Goal: Contribute content: Contribute content

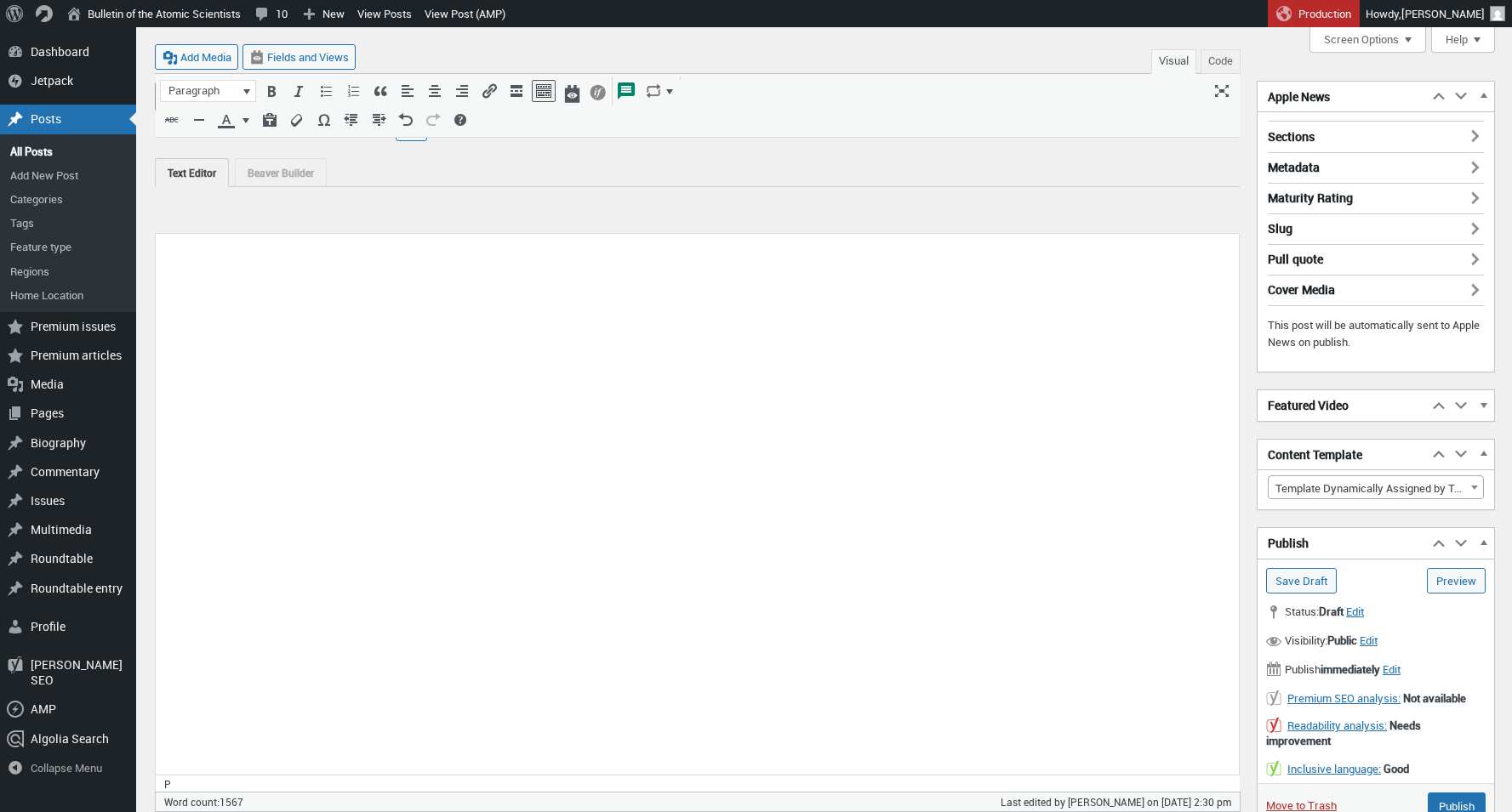
select select "21428"
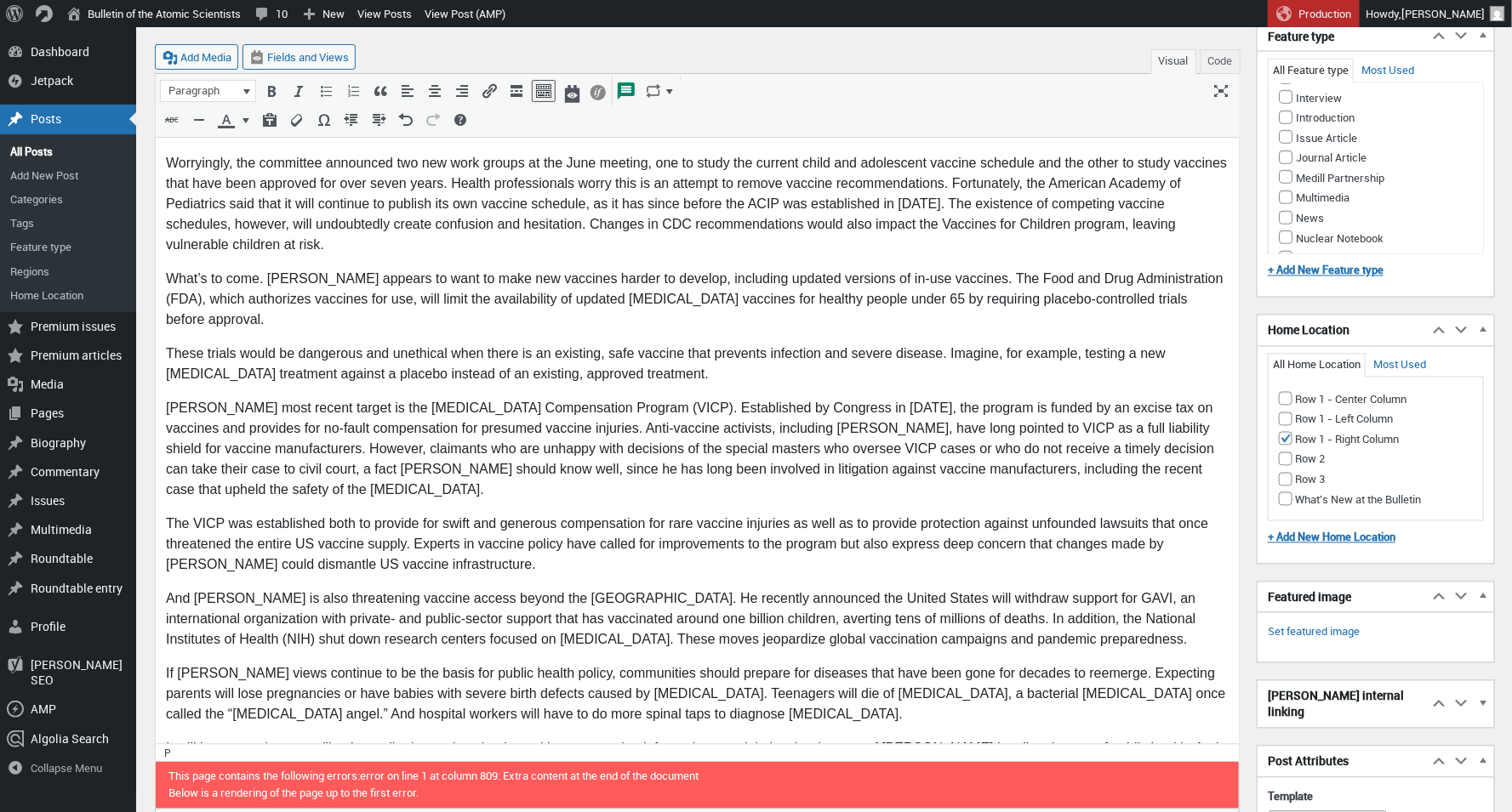
scroll to position [1379, 0]
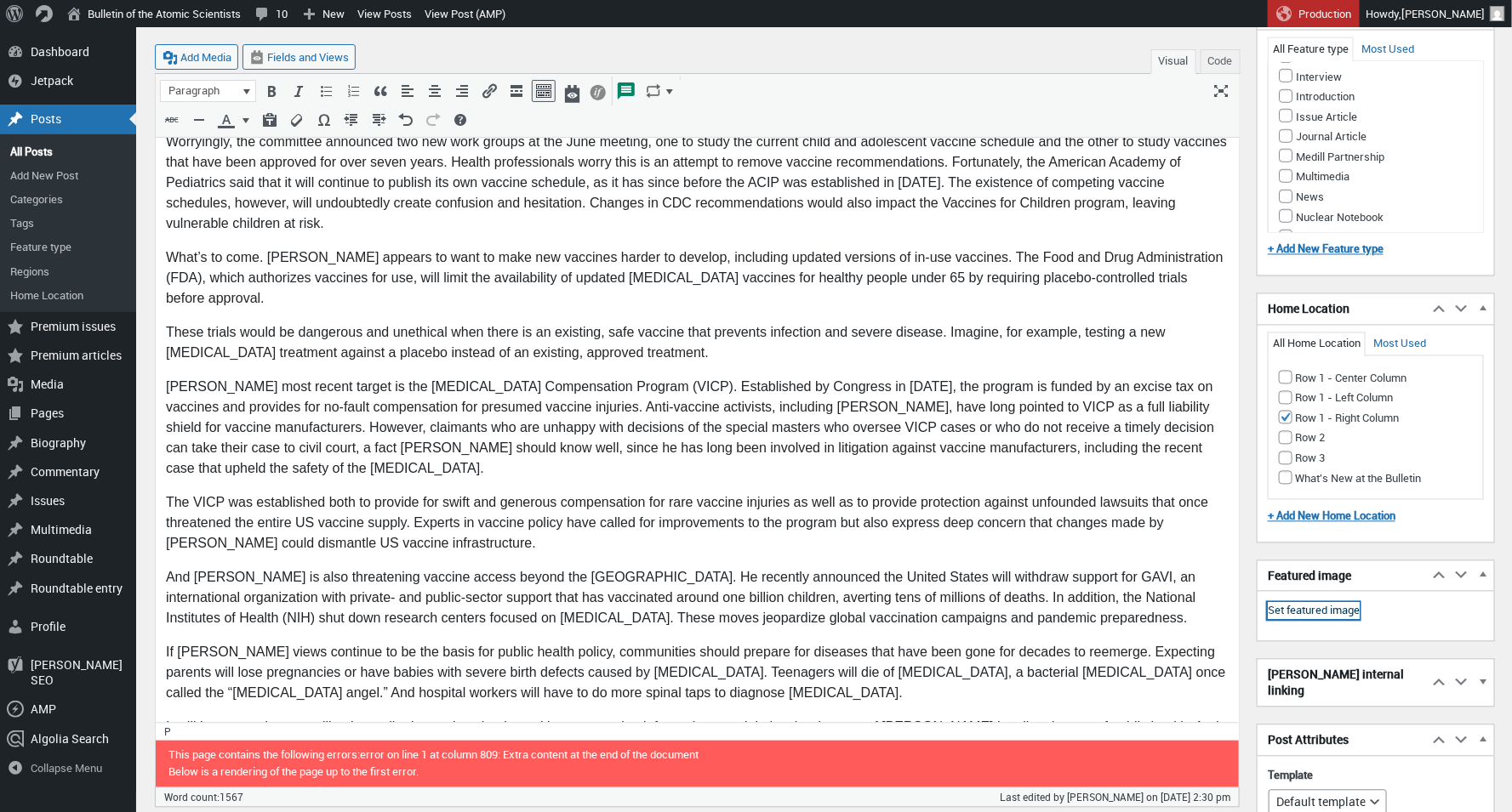
click at [1290, 603] on link "Set featured image" at bounding box center [1313, 612] width 92 height 17
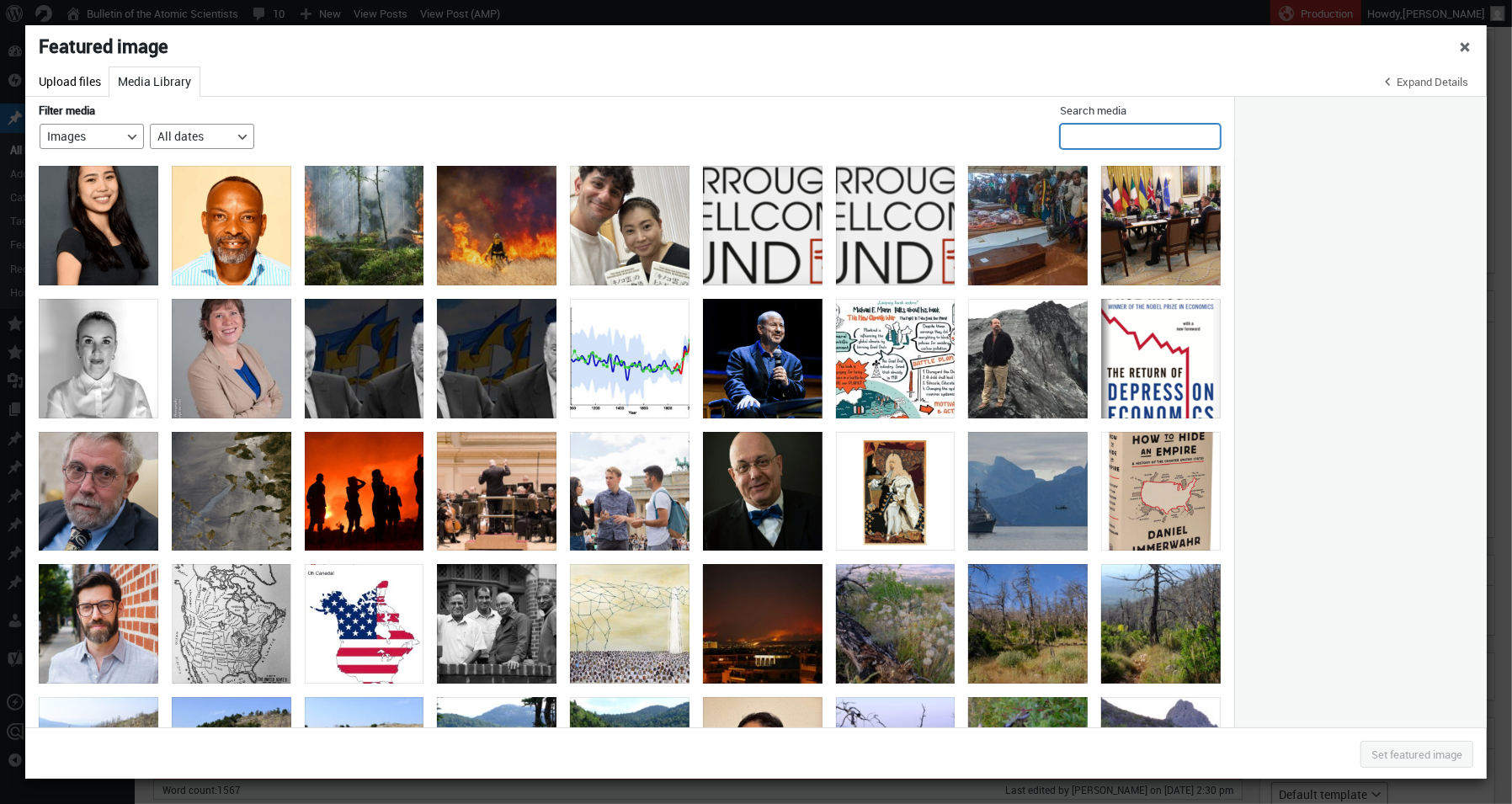
click at [1146, 134] on input "Search media" at bounding box center [1140, 136] width 161 height 26
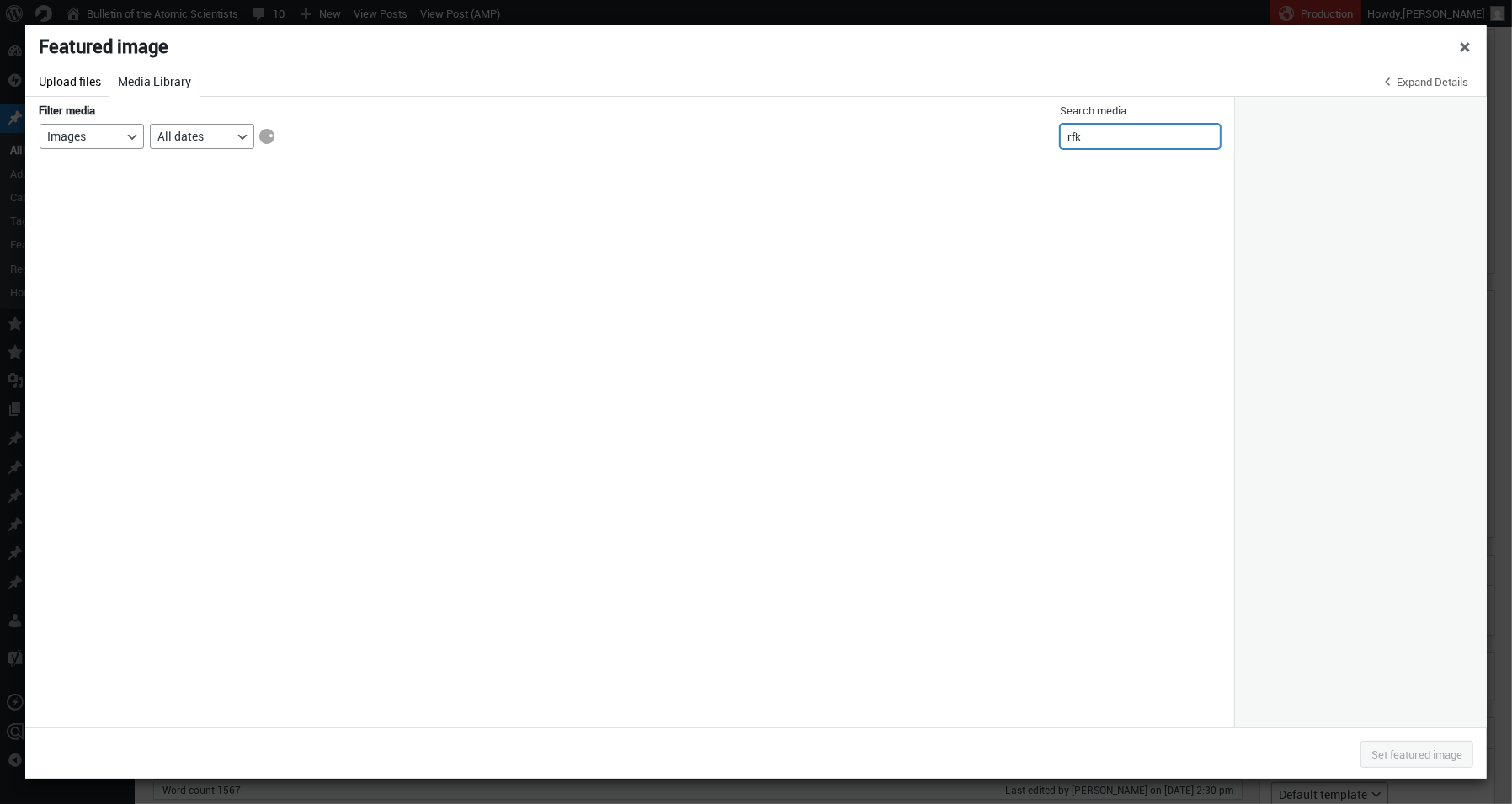
type input "rfk jr"
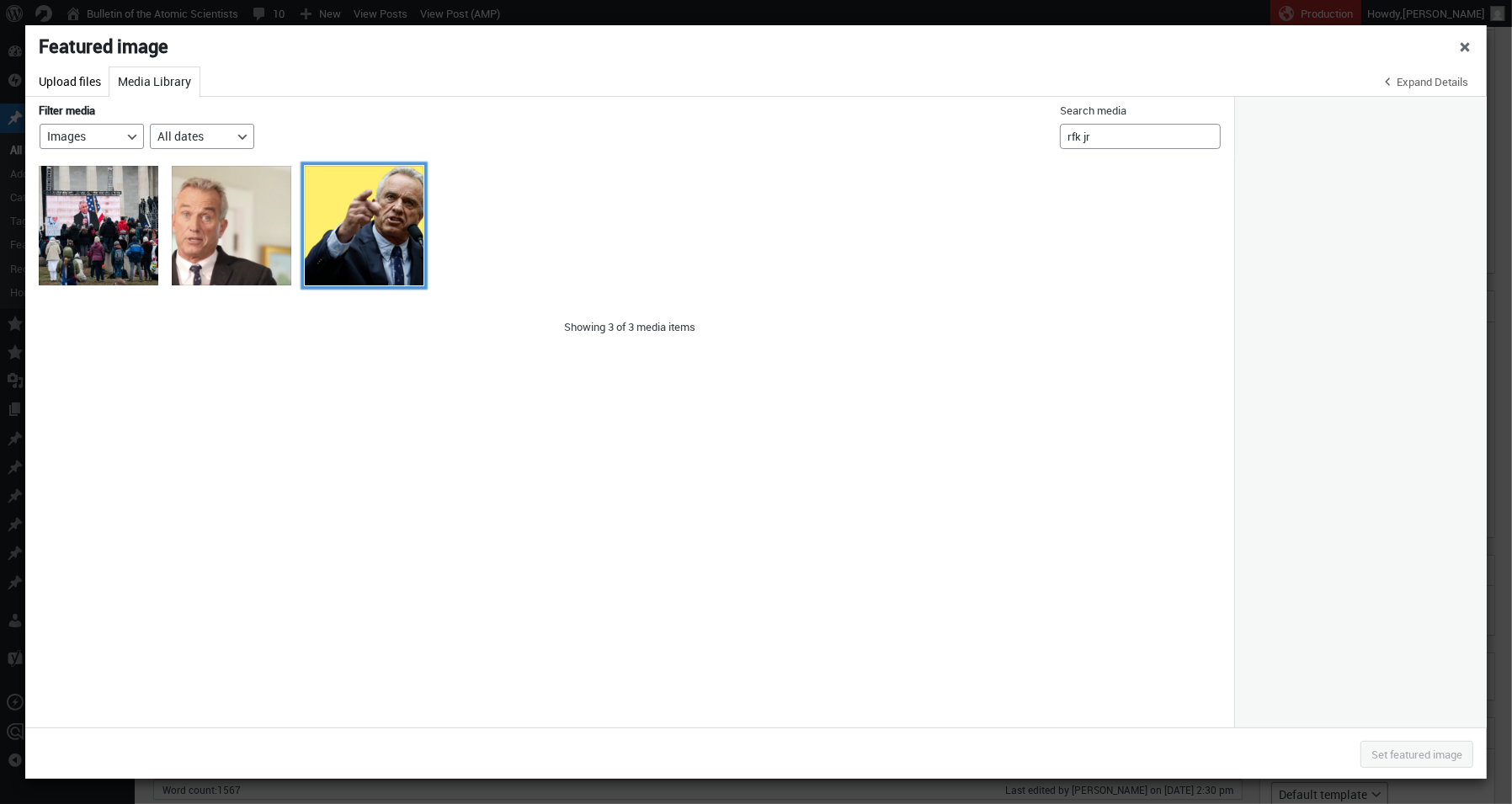
click at [366, 219] on div "RFK-thumb-v1" at bounding box center [365, 226] width 120 height 120
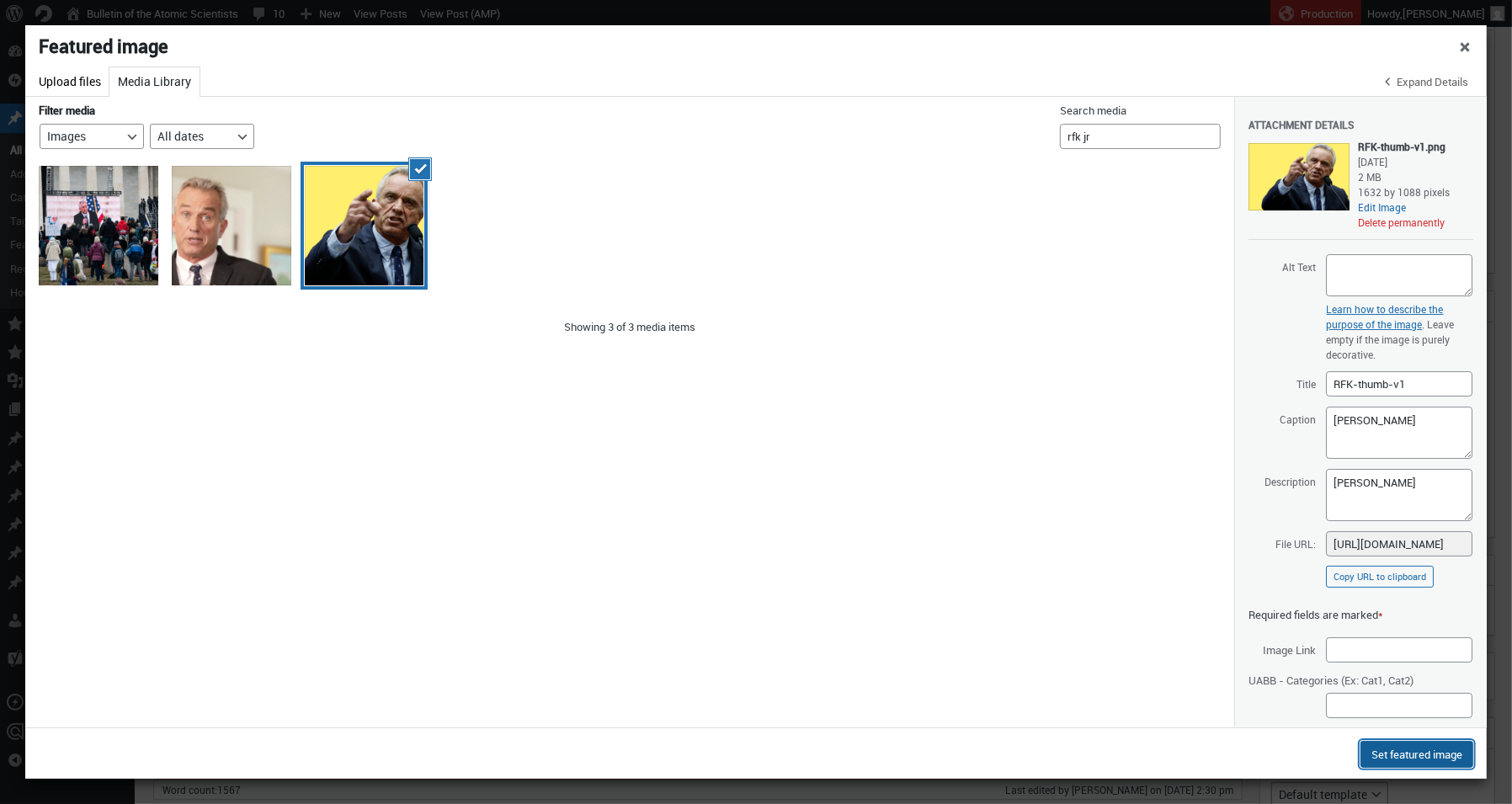
click at [1385, 748] on button "Set featured image" at bounding box center [1416, 754] width 112 height 27
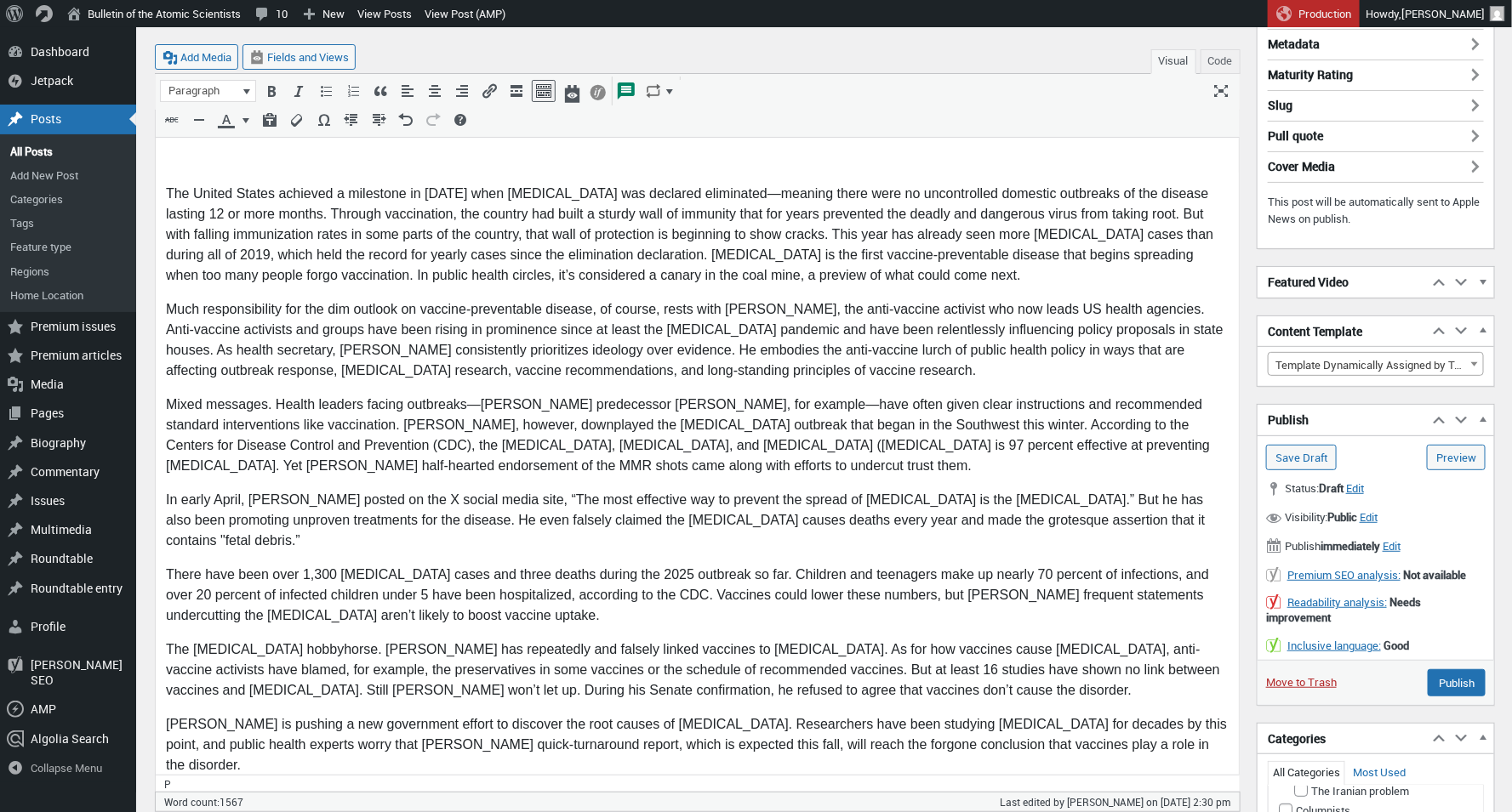
scroll to position [207, 0]
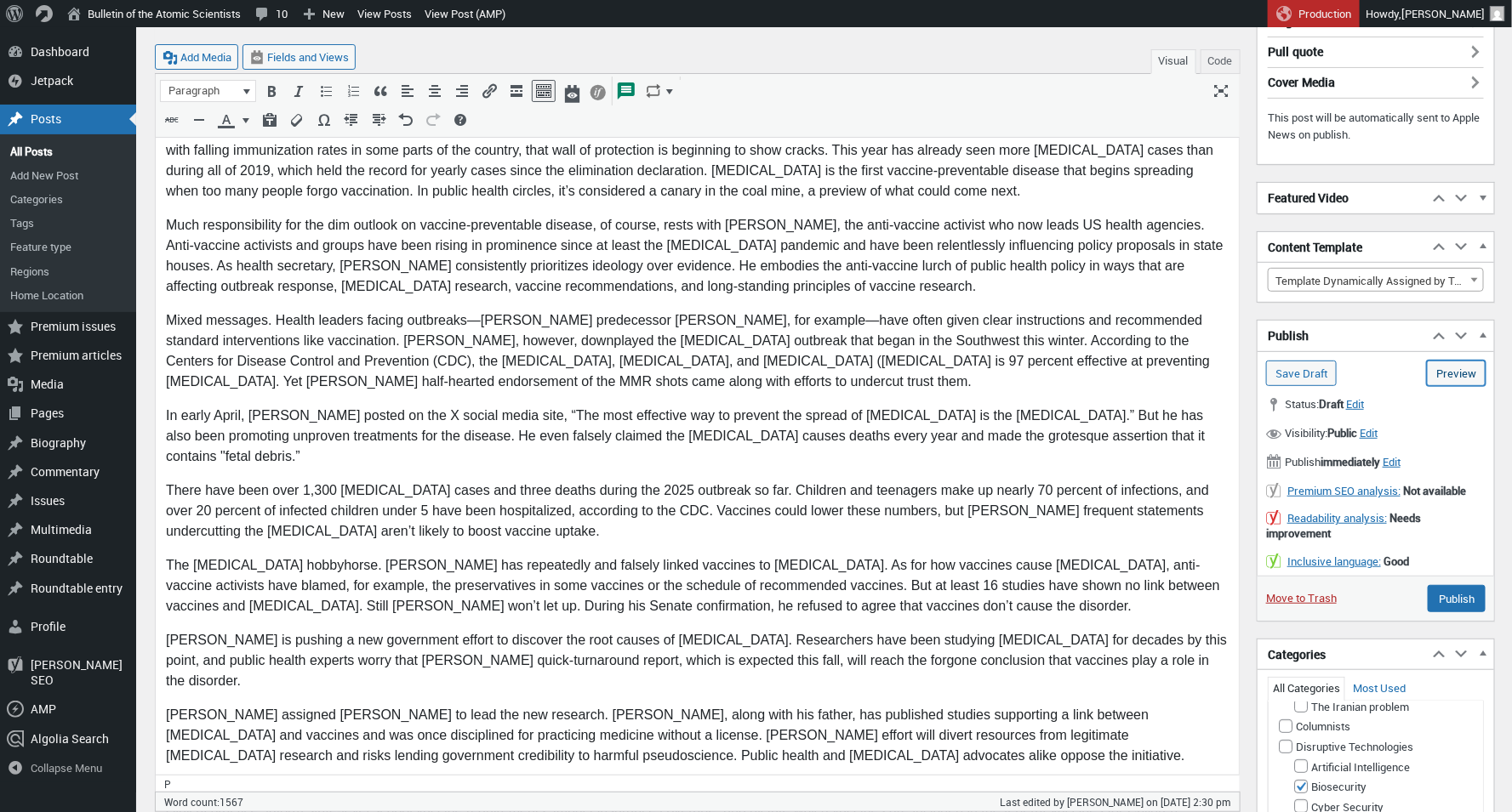
click at [1473, 375] on link "Preview (opens in a new tab)" at bounding box center [1455, 373] width 58 height 26
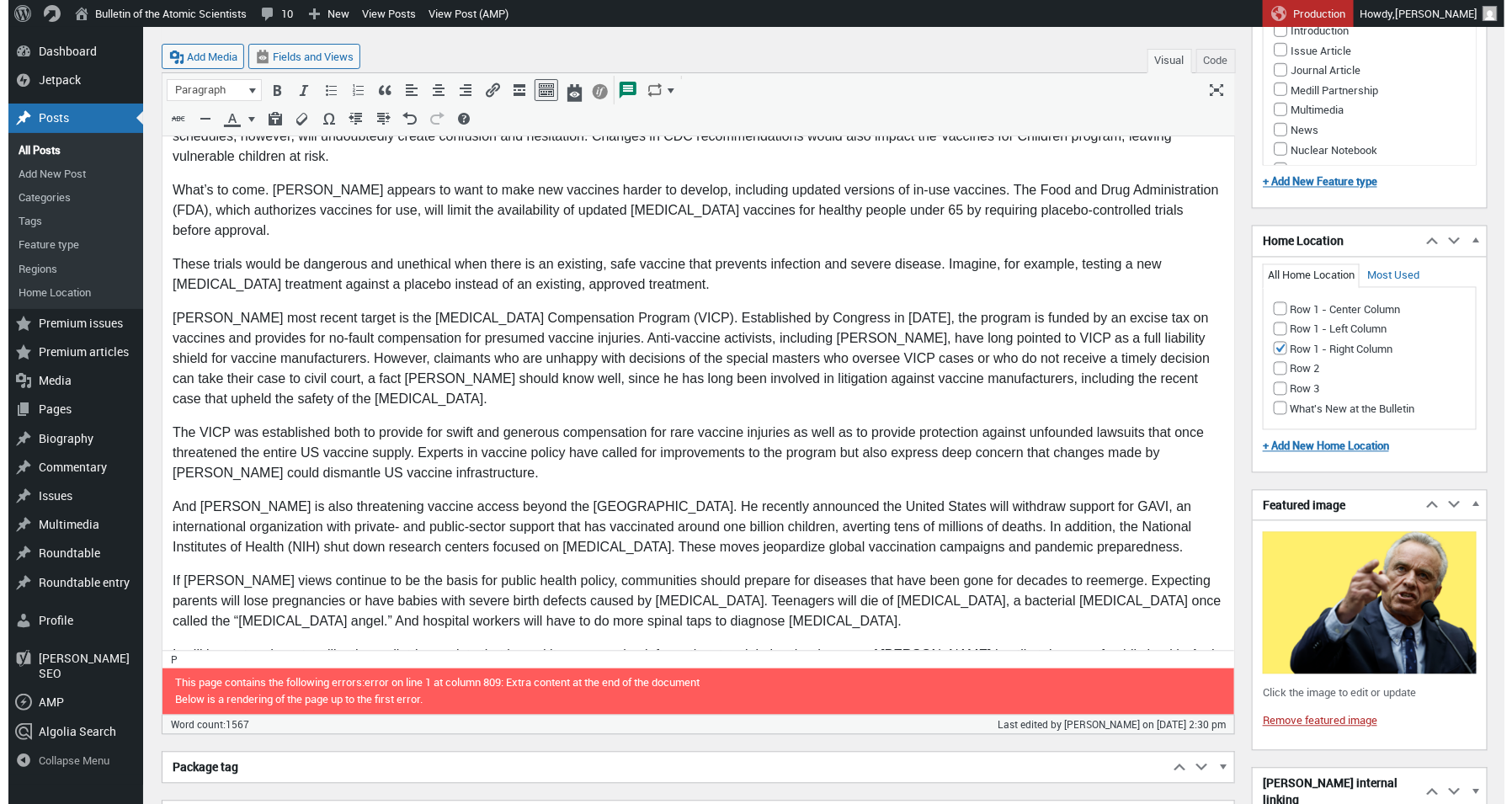
scroll to position [1509, 0]
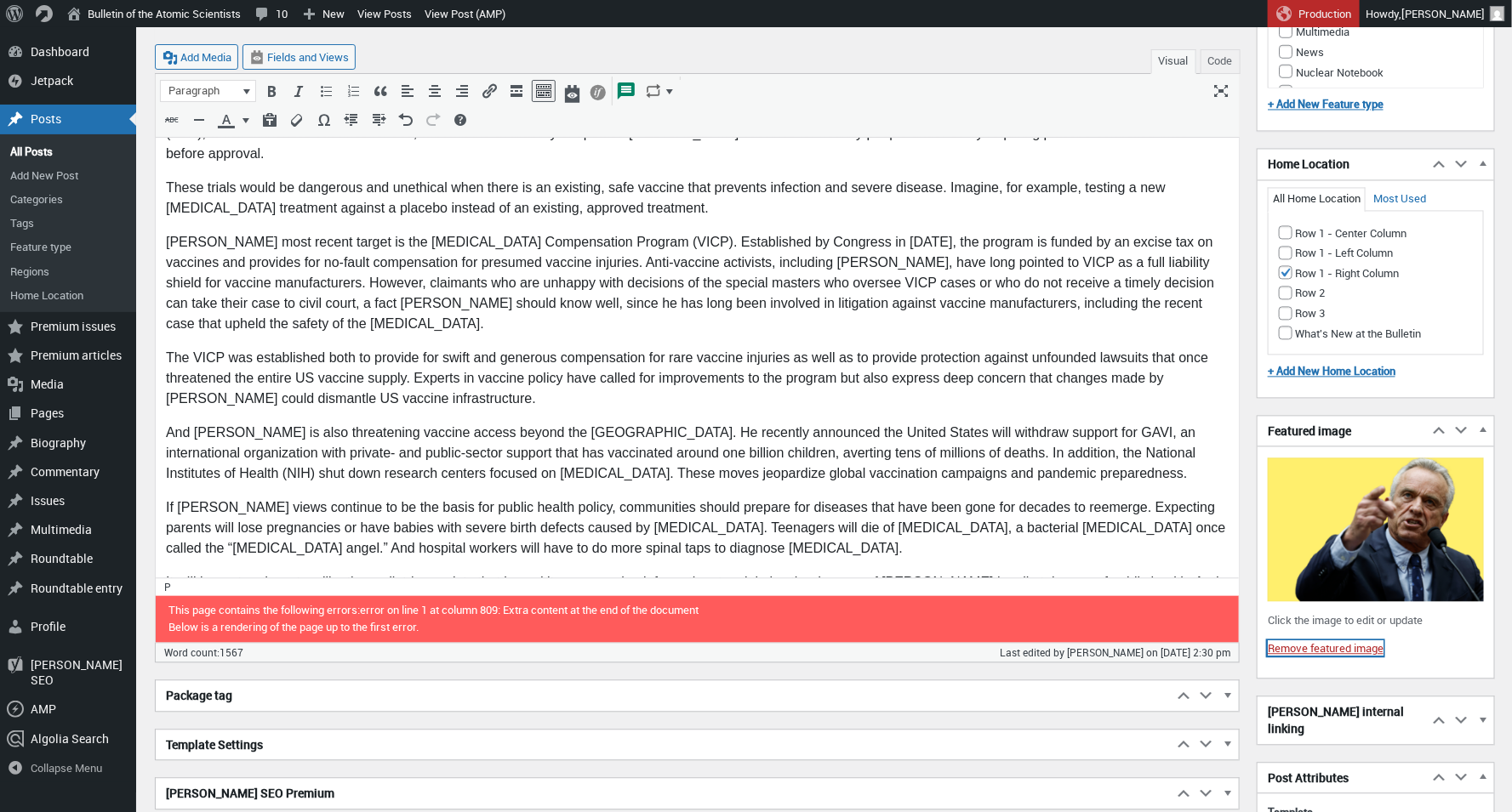
click at [1308, 640] on link "Remove featured image" at bounding box center [1325, 648] width 116 height 15
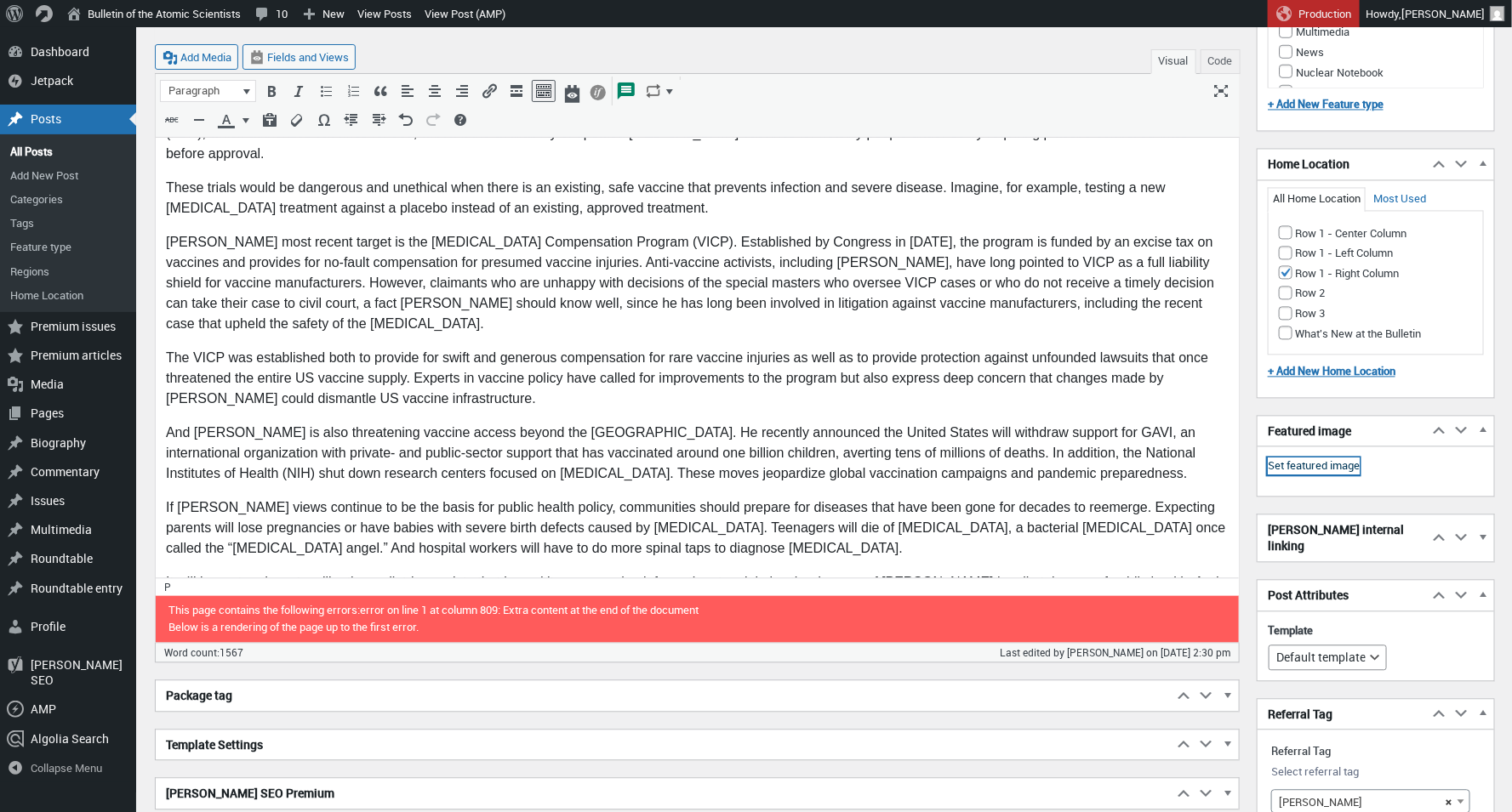
click at [1343, 457] on link "Set featured image" at bounding box center [1313, 466] width 92 height 17
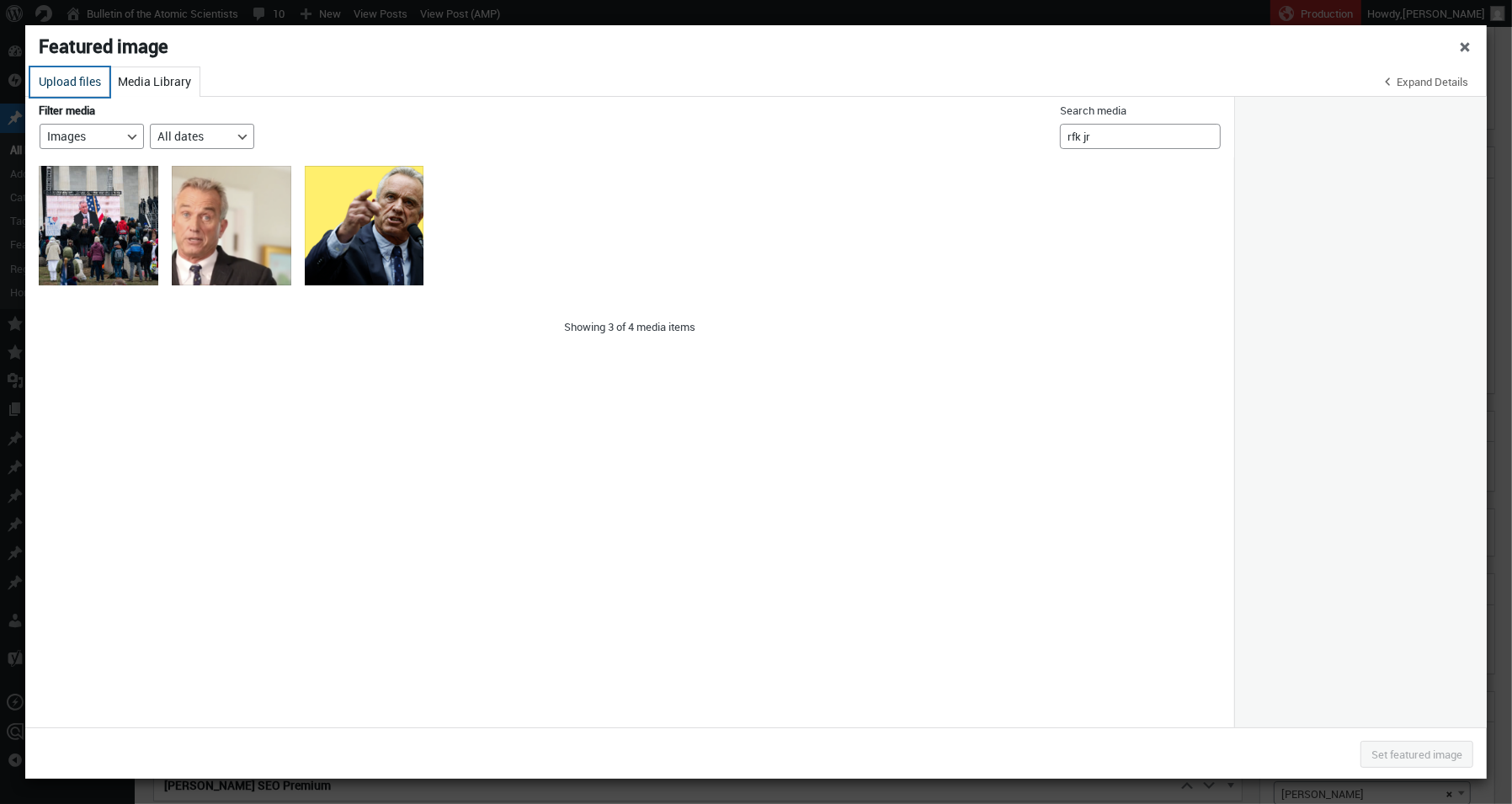
click at [76, 76] on button "Upload files" at bounding box center [70, 81] width 79 height 29
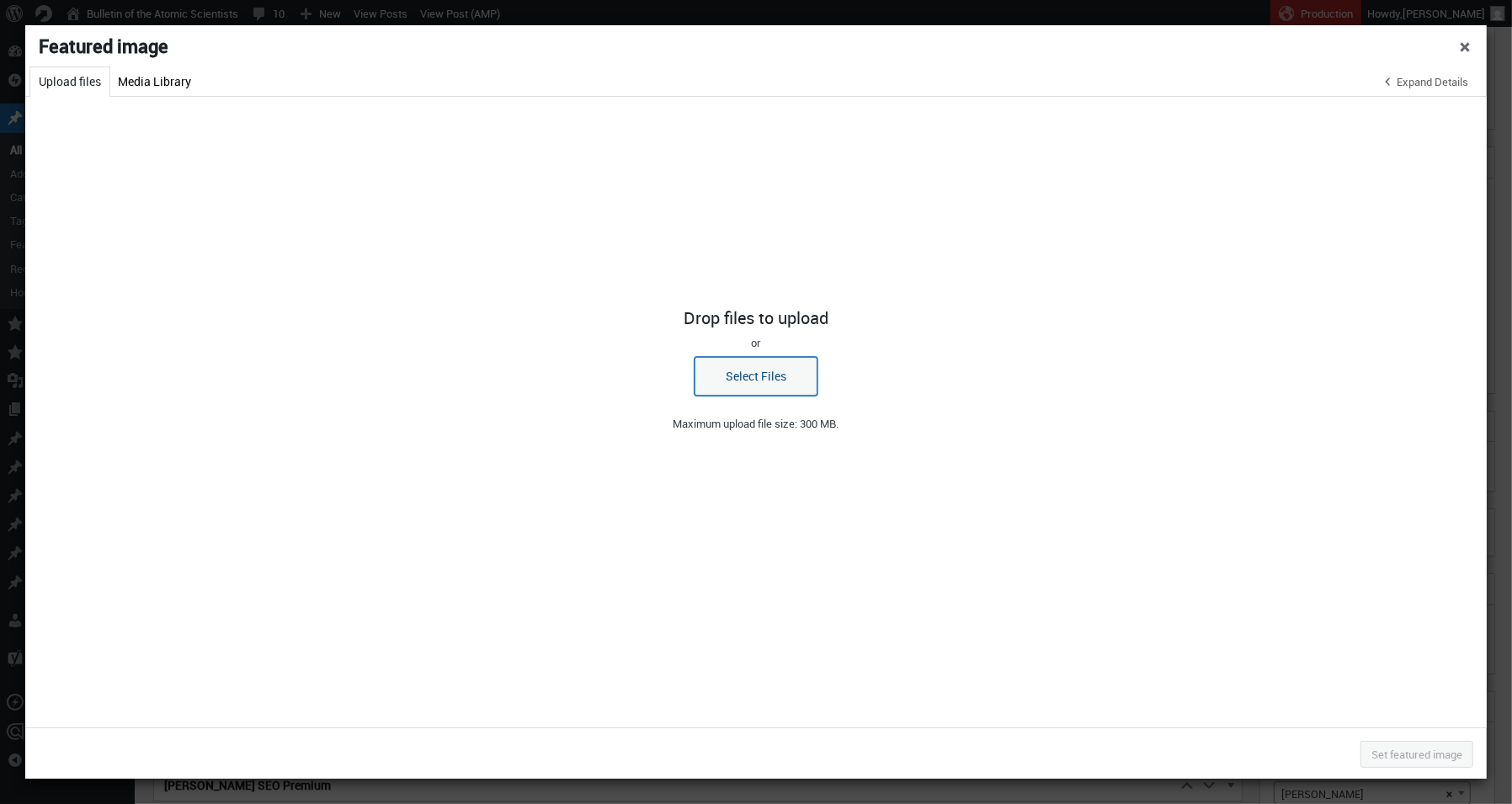
click at [781, 387] on button "Select Files" at bounding box center [756, 376] width 123 height 39
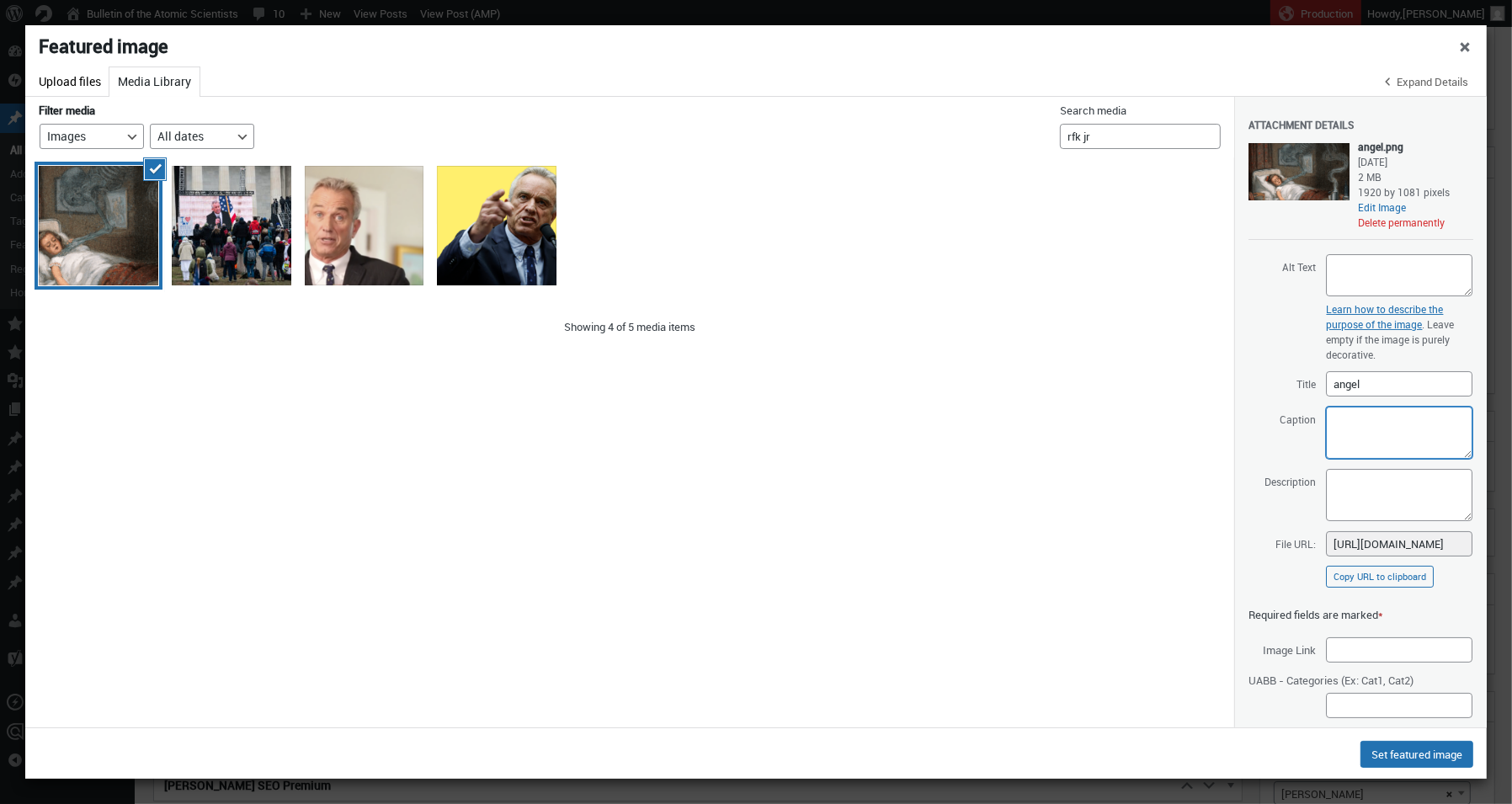
click at [1363, 431] on textarea "Caption" at bounding box center [1399, 432] width 146 height 52
paste textarea "Cooper, Richard Tennant"
drag, startPoint x: 1372, startPoint y: 436, endPoint x: 1303, endPoint y: 436, distance: 69.0
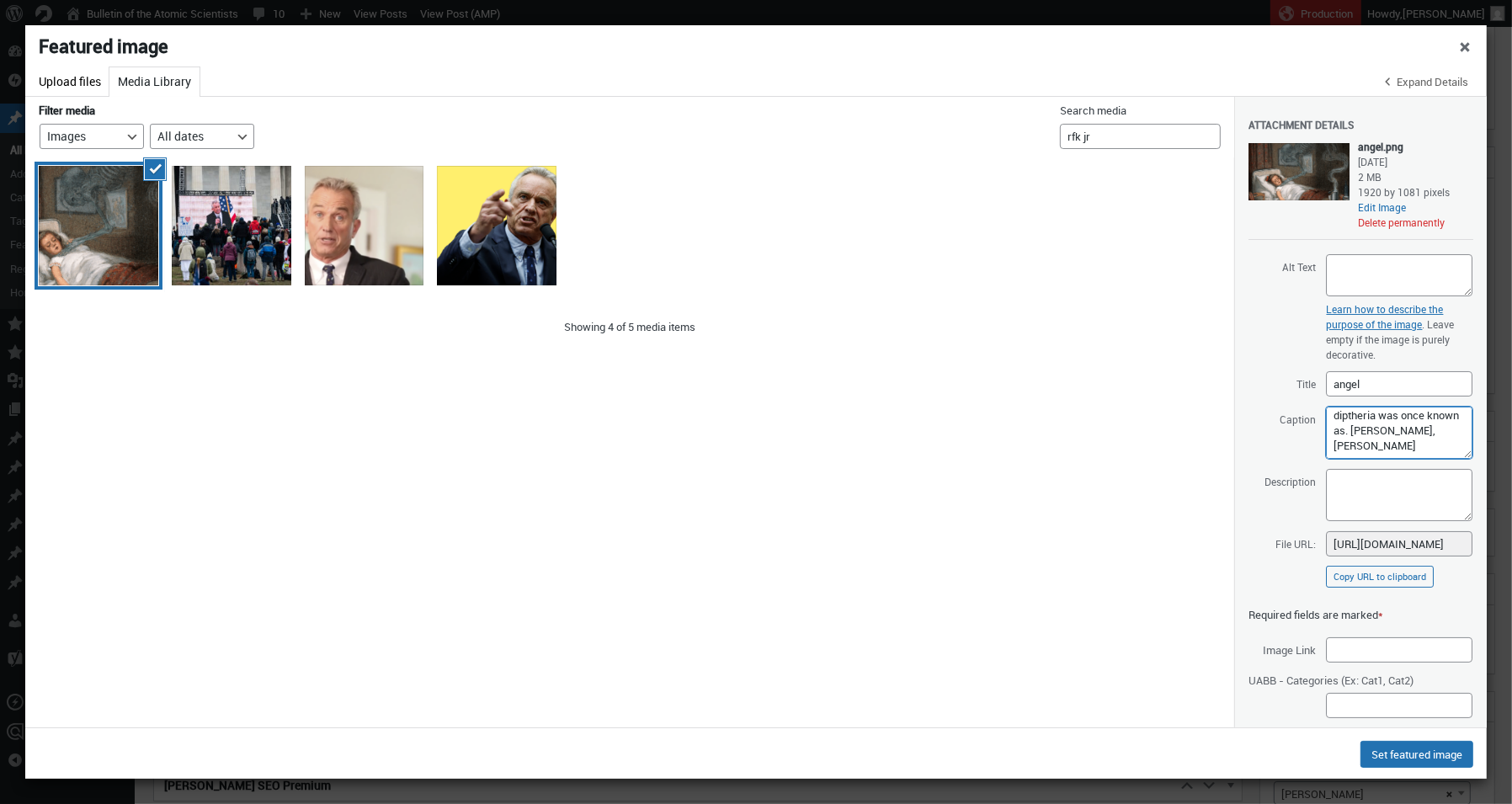
click at [1303, 436] on span "Caption A depiction of the "strangling angel" as the bacterial disease diptheri…" at bounding box center [1361, 433] width 225 height 54
click at [1419, 447] on textarea "A depiction of the "strangling angel" as the bacterial disease diptheria was on…" at bounding box center [1399, 432] width 146 height 52
paste textarea "Cooper,"
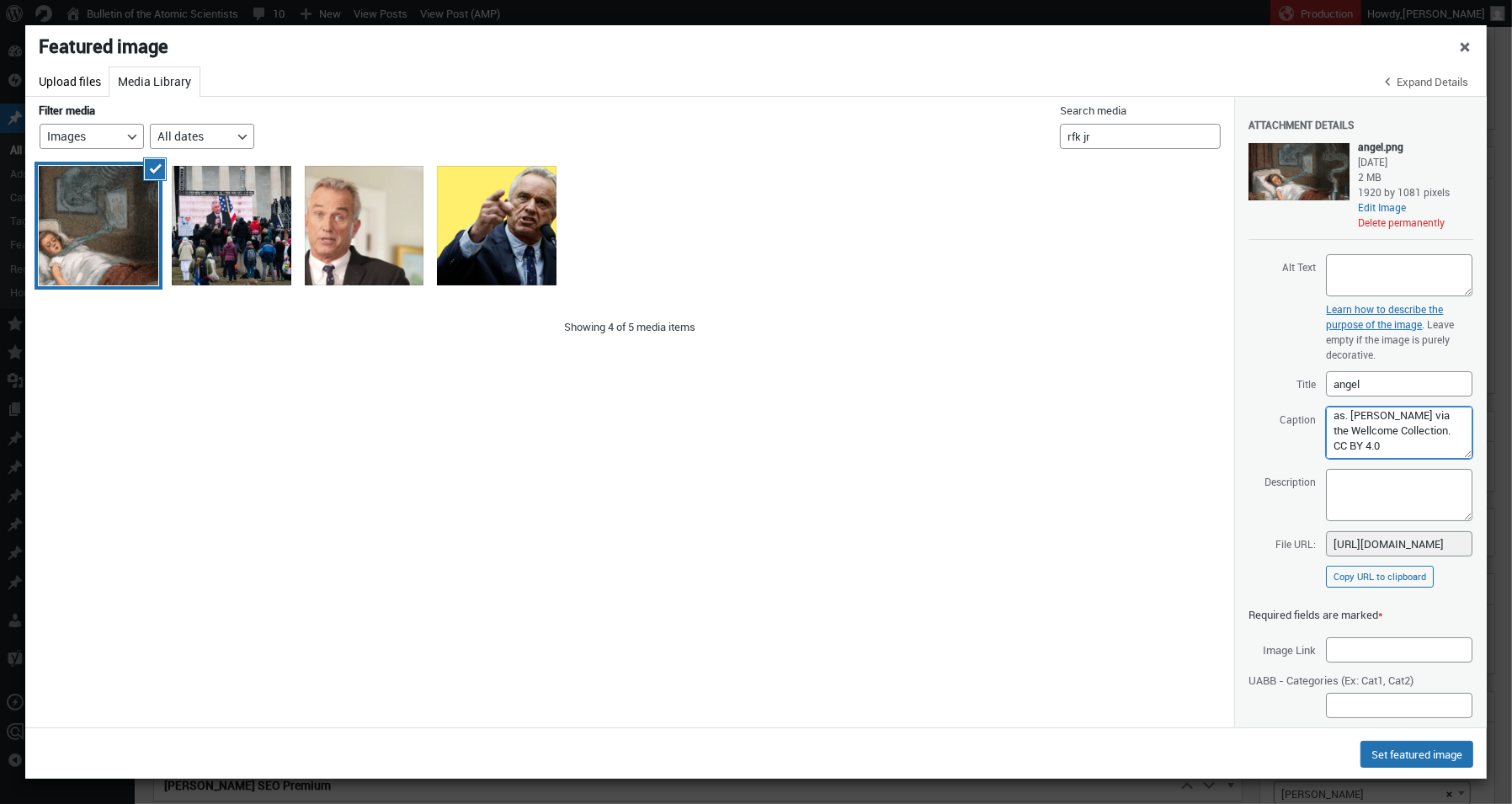
type textarea "A depiction of the "strangling angel" as the bacterial disease diptheria was on…"
click at [1356, 646] on input "Image Link" at bounding box center [1399, 650] width 146 height 26
paste input "https://wellcomecollection.org/works/mff3hsaw/images?id=ayxvmjxu"
type input "https://wellcomecollection.org/works/mff3hsaw/images?id=ayxvmjxu"
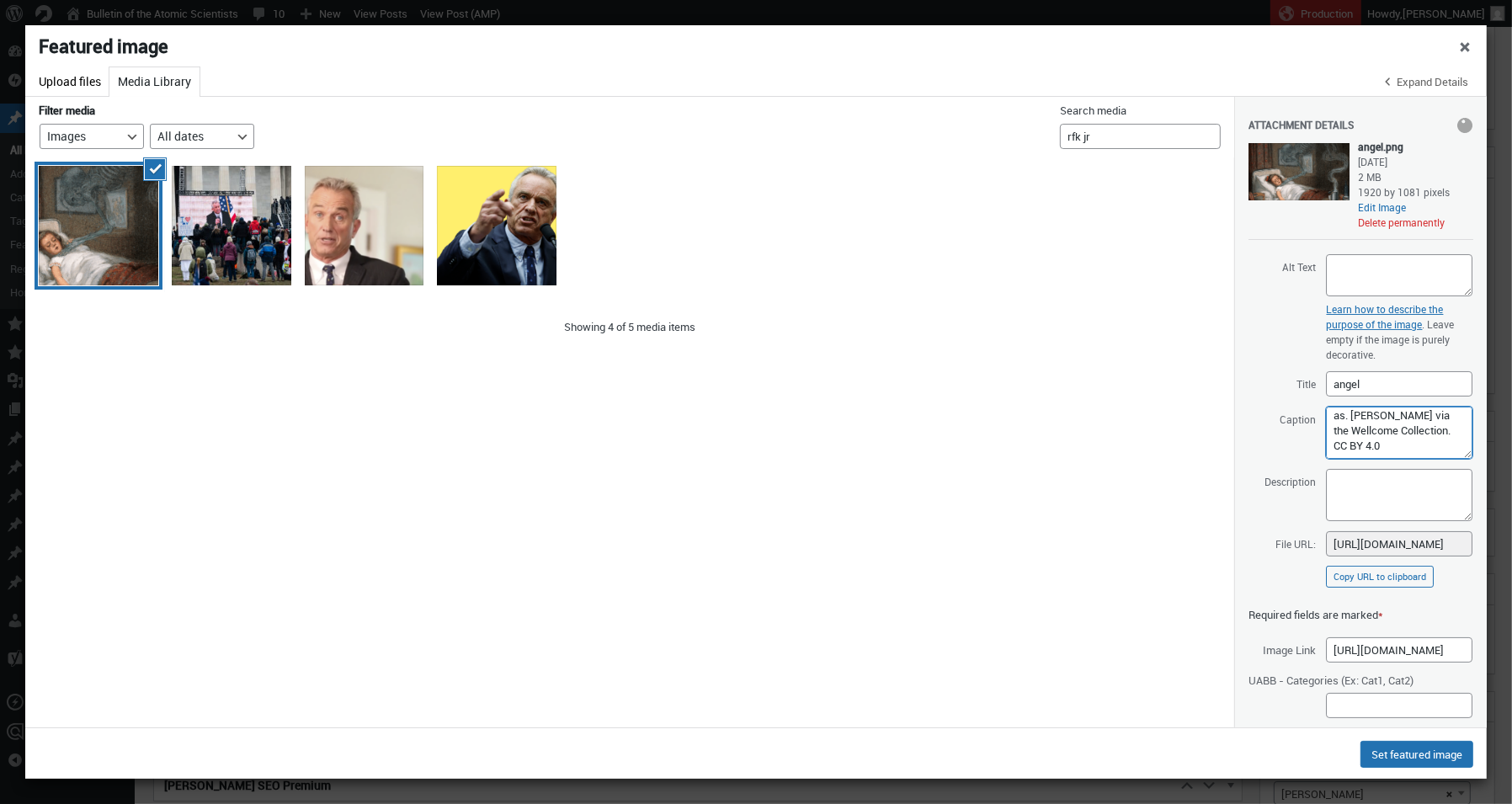
scroll to position [0, 0]
drag, startPoint x: 1370, startPoint y: 445, endPoint x: 1235, endPoint y: 286, distance: 208.6
click at [1235, 286] on div "Uploading 1 / 1 – Dismiss errors Attachment Details Saved. angel.png August 21,…" at bounding box center [1359, 411] width 252 height 630
click at [1395, 500] on textarea "Description" at bounding box center [1399, 494] width 146 height 52
paste textarea "A depiction of the "strangling angel" as the bacterial disease diptheria was on…"
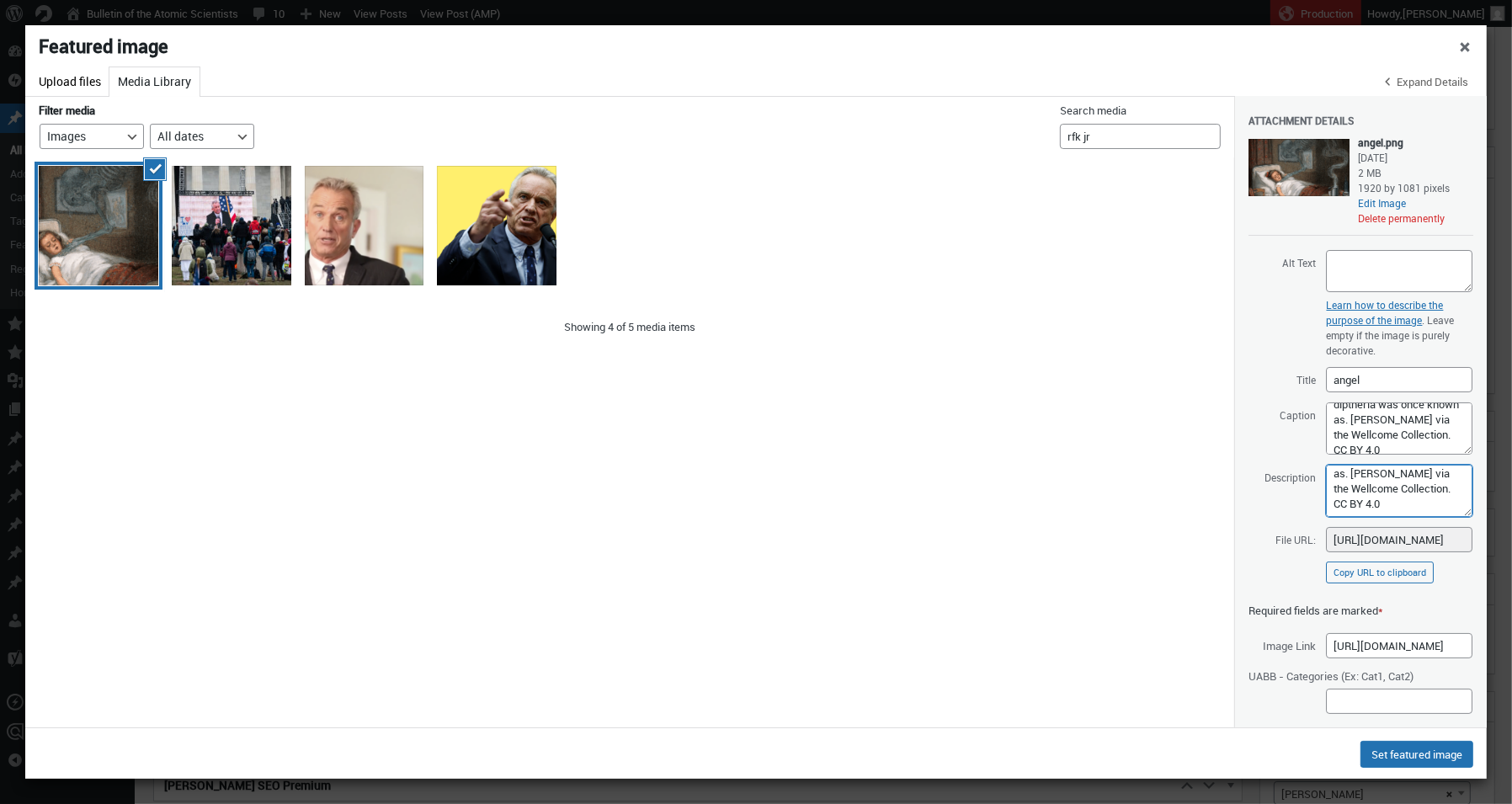
scroll to position [56, 0]
type textarea "A depiction of the "strangling angel" as the bacterial disease diptheria was on…"
click at [1435, 422] on textarea "A depiction of the "strangling angel" as the bacterial disease diptheria was on…" at bounding box center [1399, 428] width 146 height 52
click at [1326, 421] on textarea "A depiction of the "strangling angel" as the bacterial disease diptheria was on…" at bounding box center [1399, 428] width 146 height 52
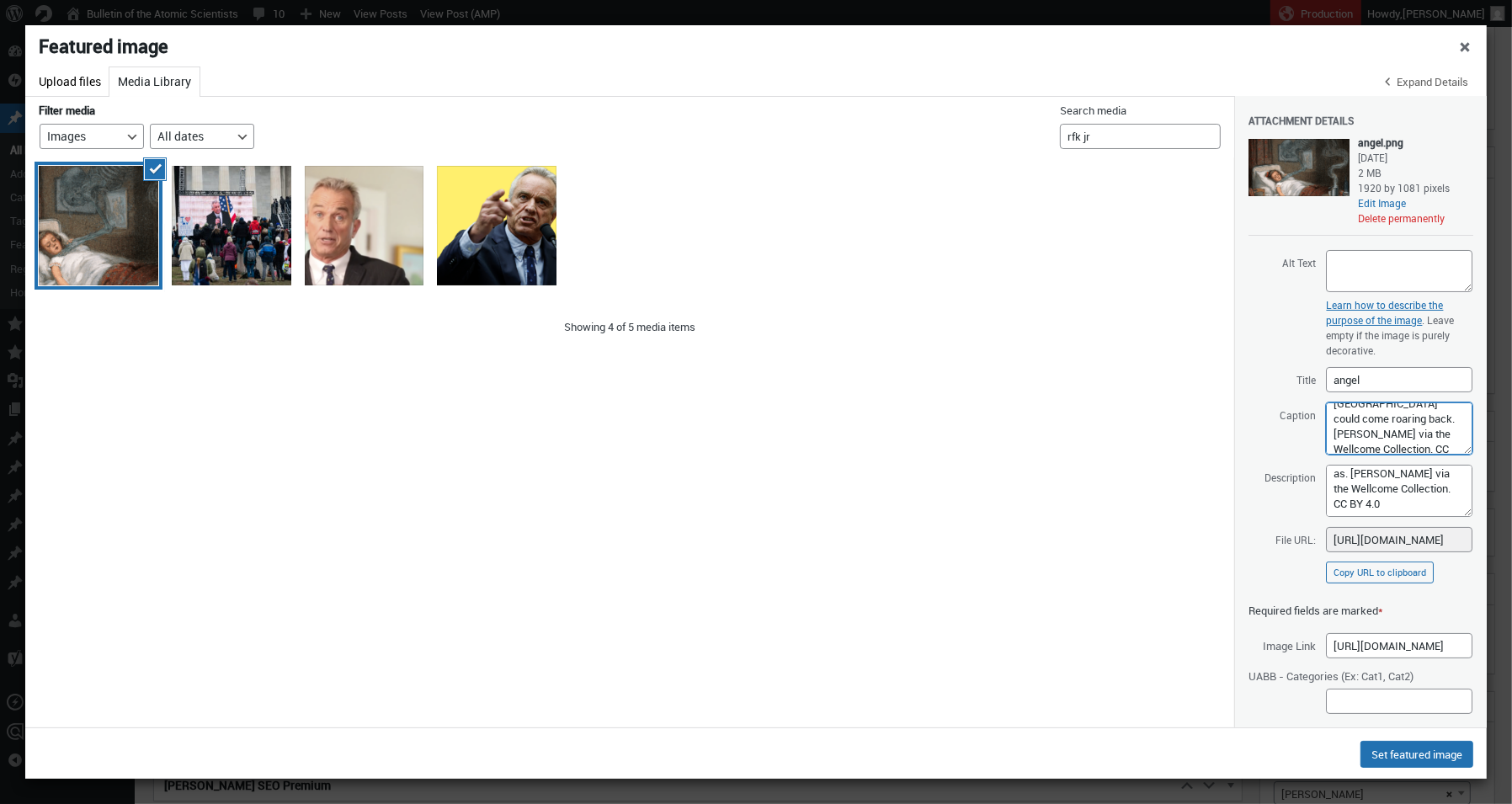
click at [1344, 429] on textarea "A depiction of the "strangling angel" as the bacterial disease diptheria was on…" at bounding box center [1399, 428] width 146 height 52
type textarea "A depiction of the "strangling angel" as the bacterial disease diptheria was on…"
click at [1351, 261] on textarea "Alt Text" at bounding box center [1399, 271] width 146 height 43
paste textarea "A depiction of the "strangling angel" as the bacterial disease diptheria was on…"
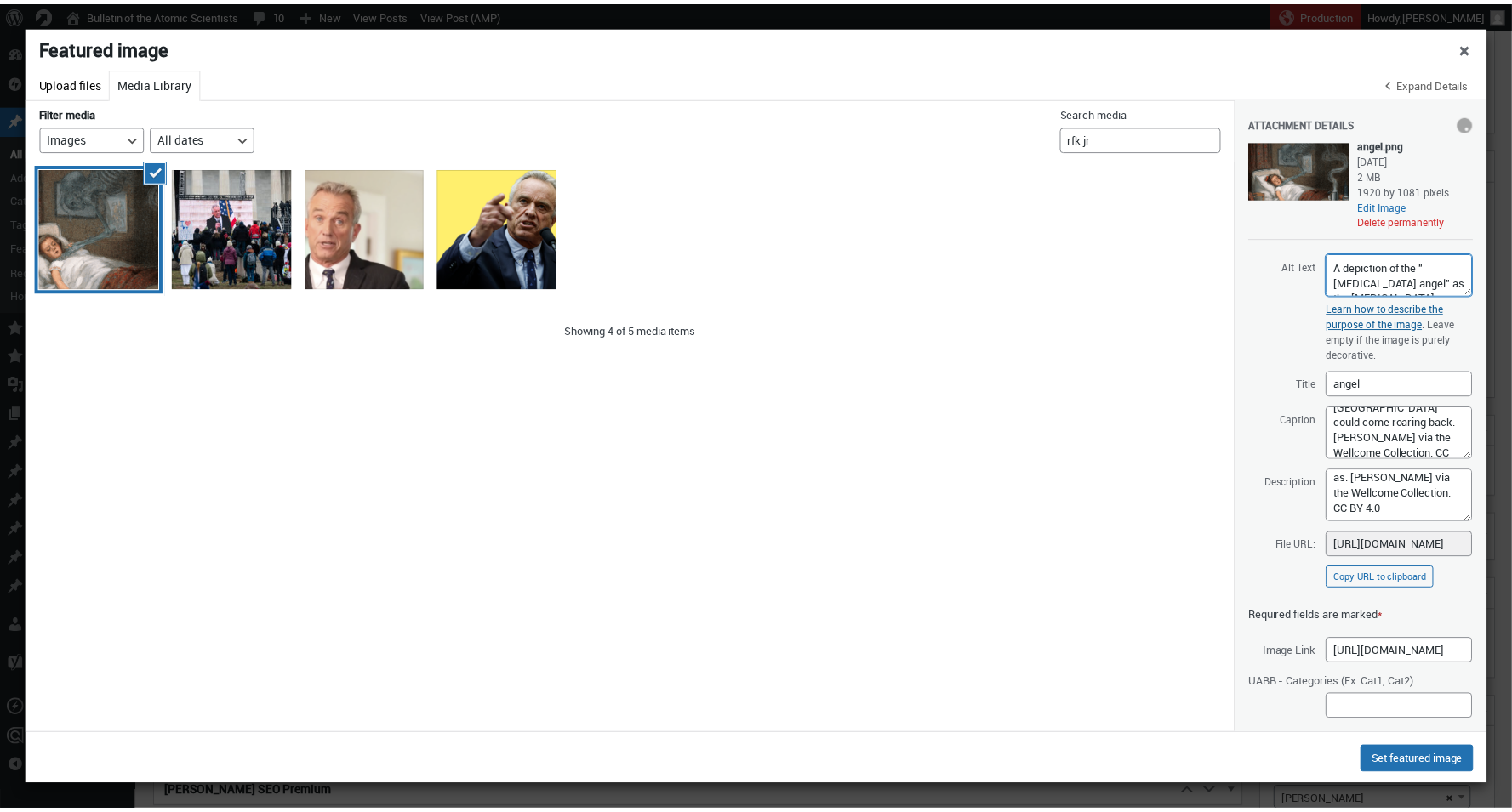
scroll to position [192, 0]
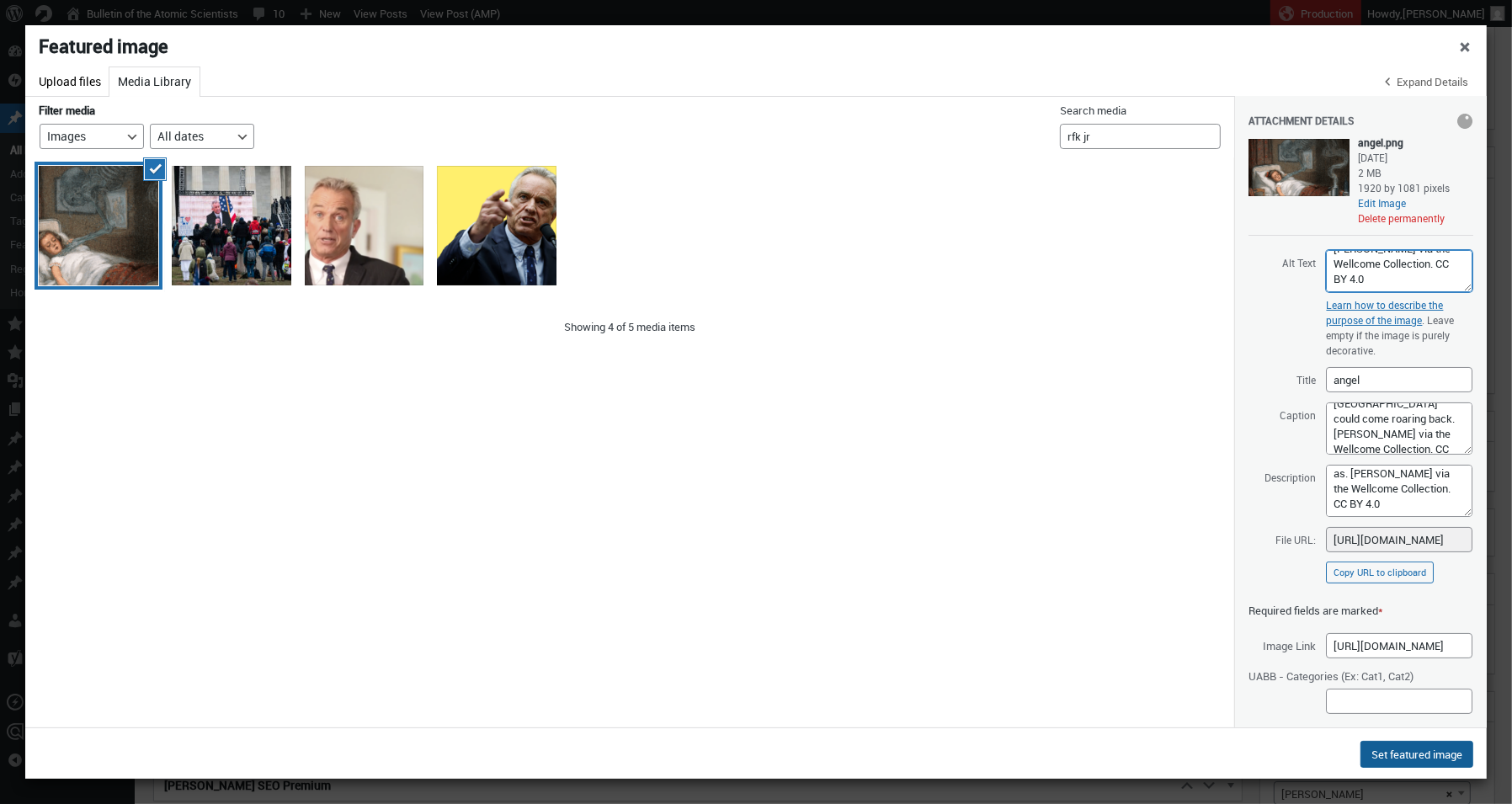
type textarea "A depiction of the "strangling angel" as the bacterial disease diptheria was on…"
click at [1411, 754] on button "Set featured image" at bounding box center [1416, 754] width 112 height 27
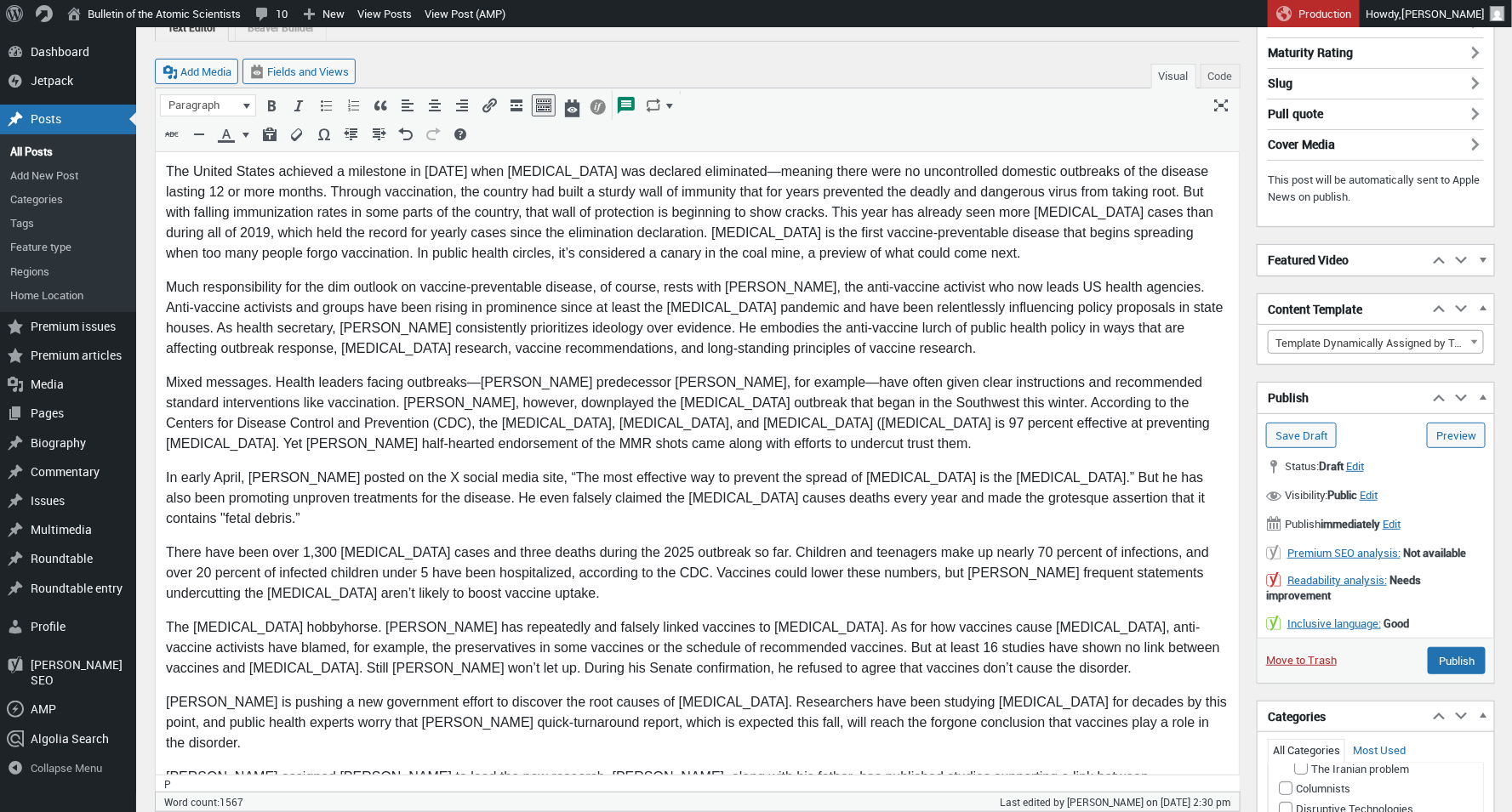
scroll to position [0, 0]
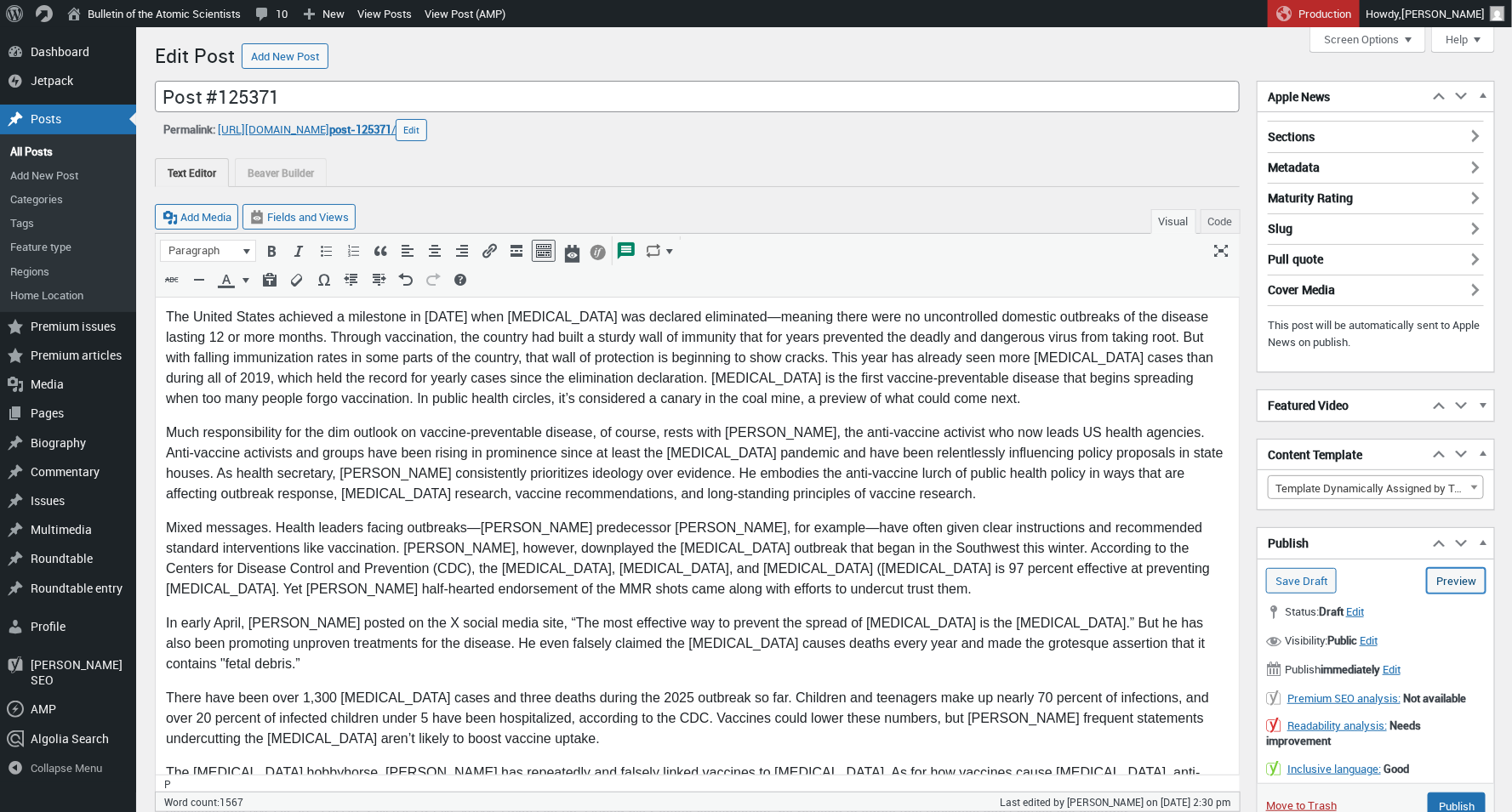
click at [1454, 575] on link "Preview (opens in a new tab)" at bounding box center [1455, 580] width 58 height 26
click at [1294, 593] on div "Status: Draft Edit Edit status Set status Pending Review Draft OK Cancel Visibi…" at bounding box center [1376, 688] width 237 height 190
click at [1295, 582] on input "Save Draft" at bounding box center [1301, 580] width 71 height 26
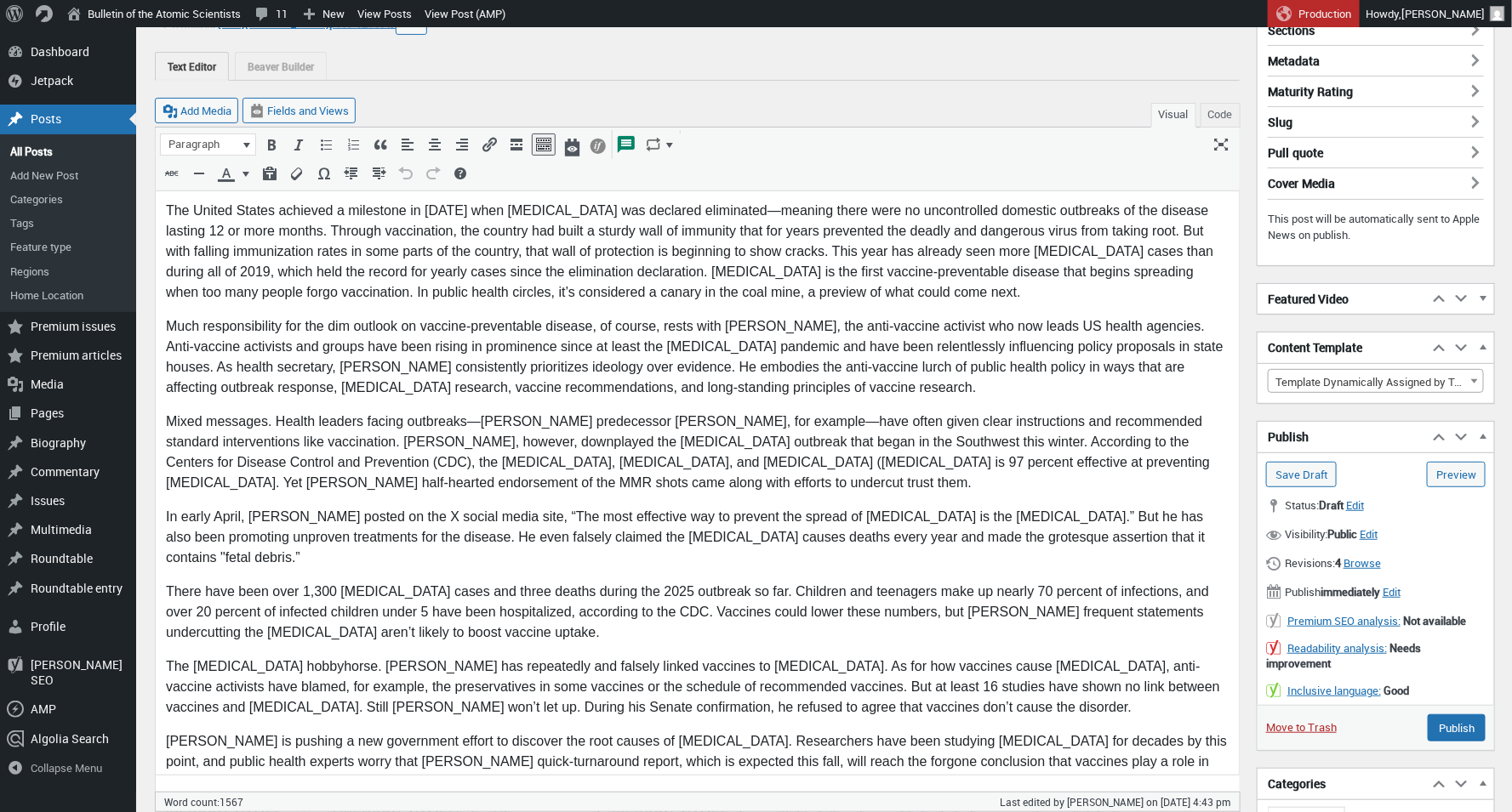
scroll to position [204, 0]
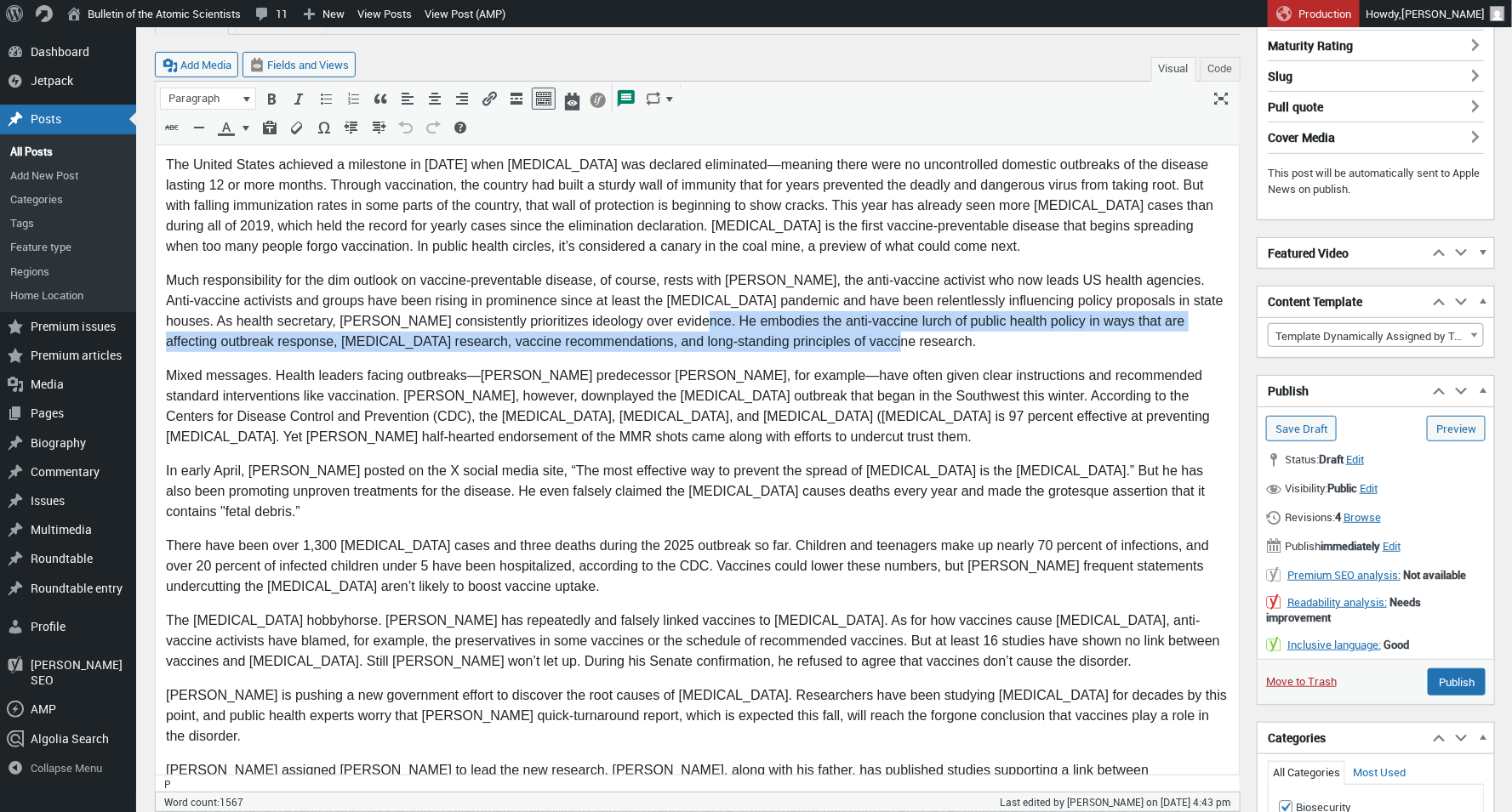
drag, startPoint x: 809, startPoint y: 347, endPoint x: 659, endPoint y: 331, distance: 150.9
click at [626, 319] on p "Much responsibility for the dim outlook on vaccine-preventable disease, of cour…" at bounding box center [696, 310] width 1062 height 82
copy p "He embodies the anti-vaccine lurch of public health policy in ways that are aff…"
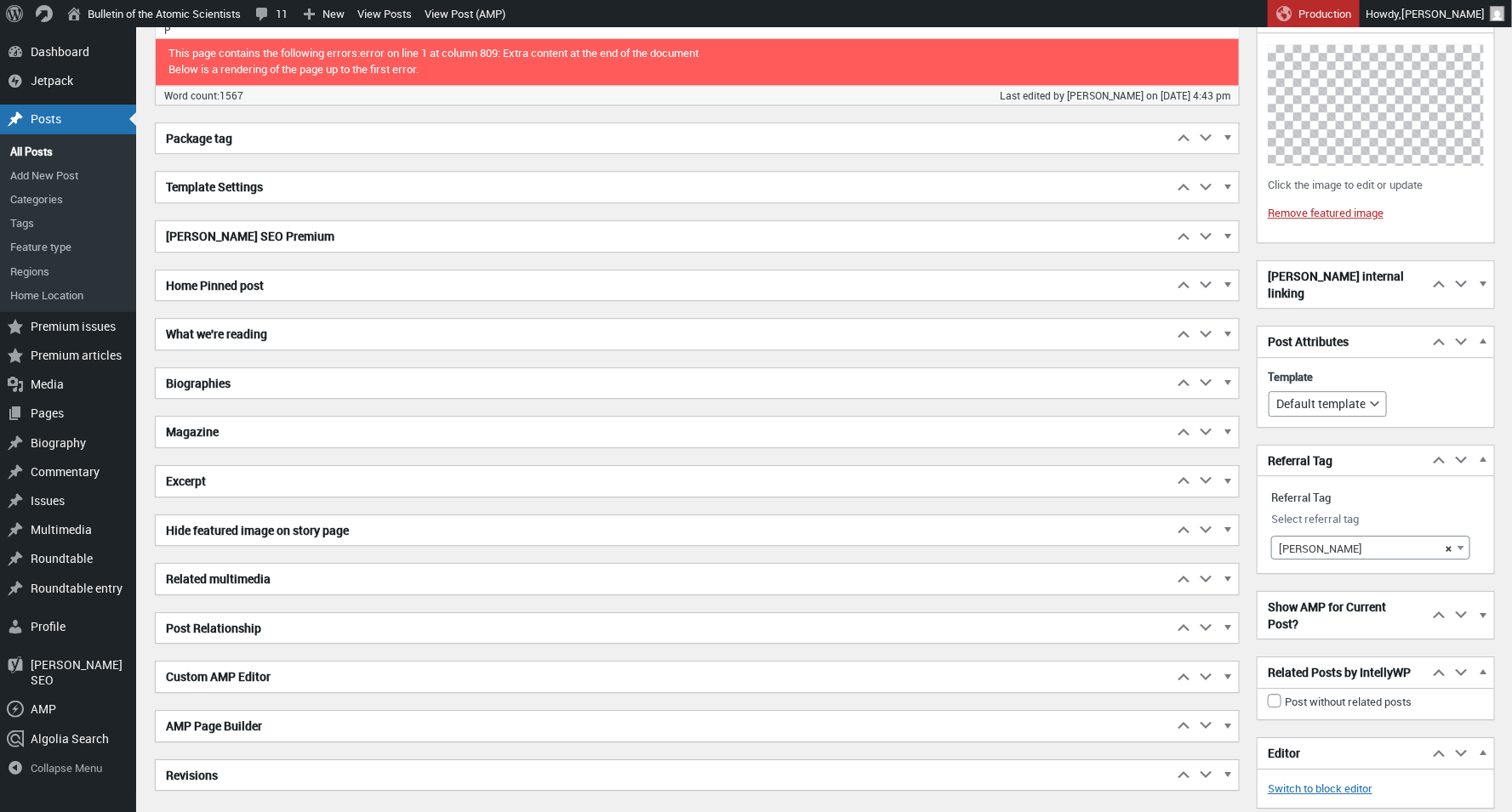
scroll to position [2088, 0]
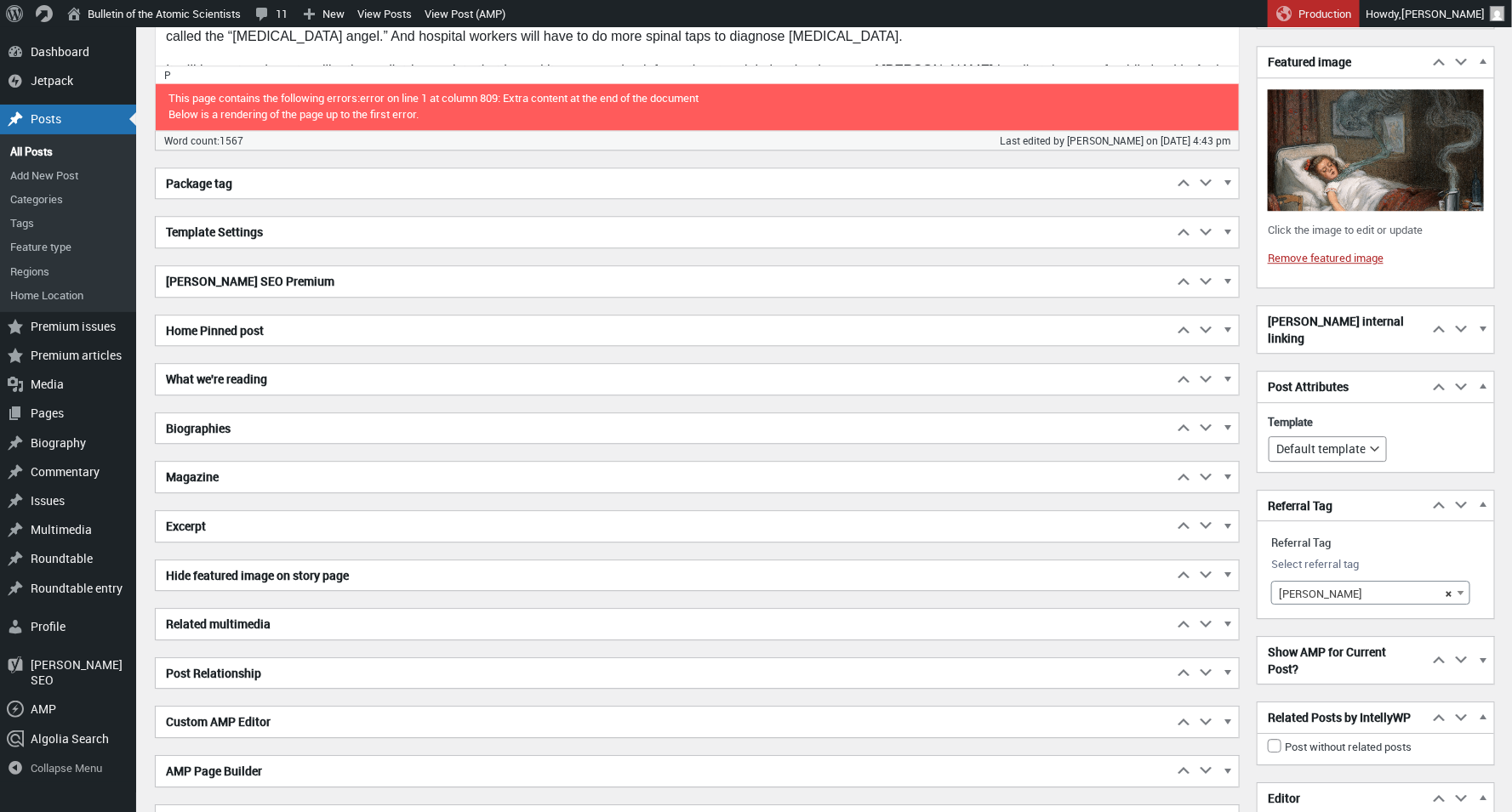
click at [214, 512] on h2 "Excerpt" at bounding box center [663, 527] width 1017 height 31
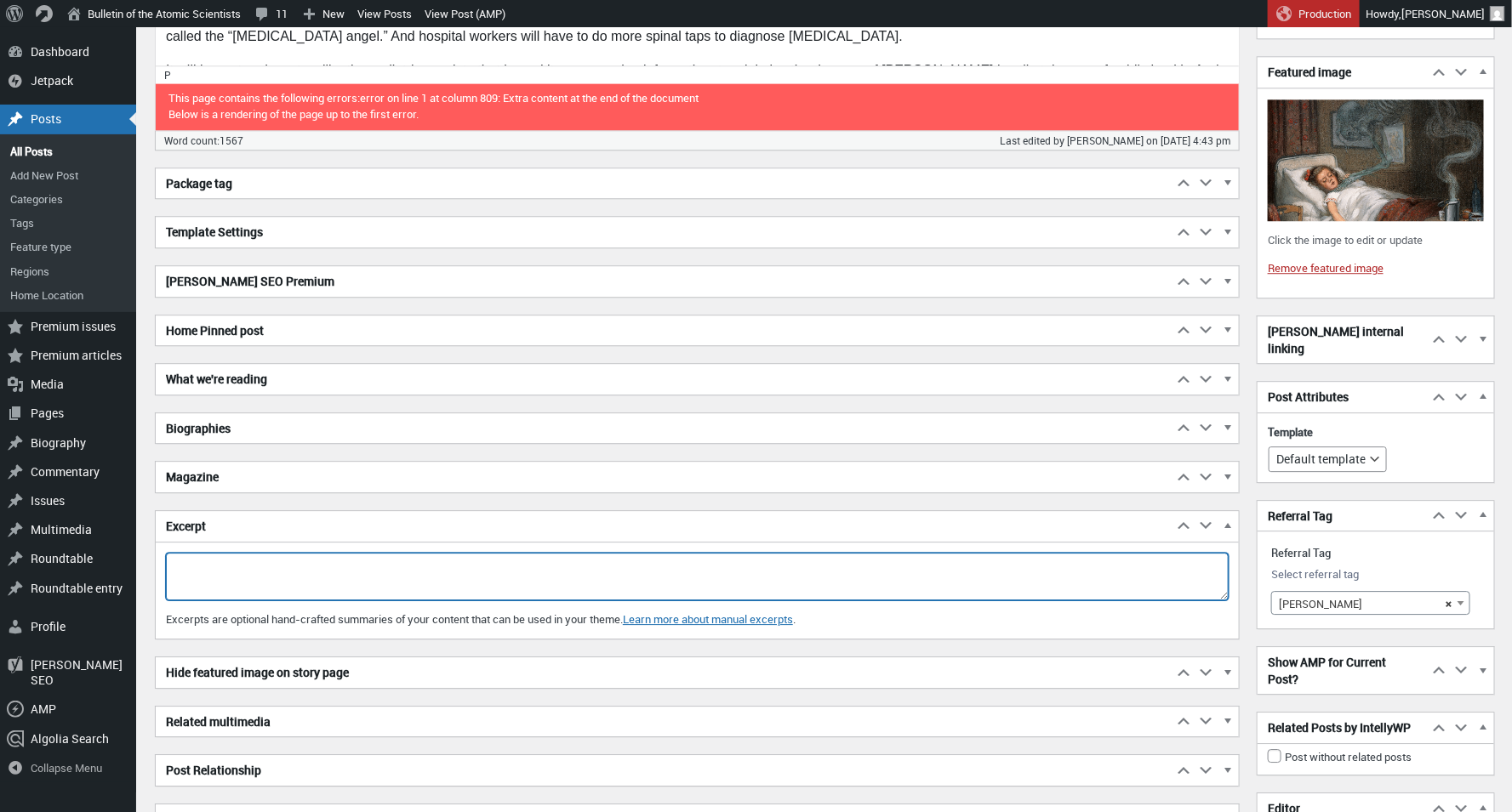
click at [215, 553] on textarea "Excerpt" at bounding box center [697, 576] width 1062 height 48
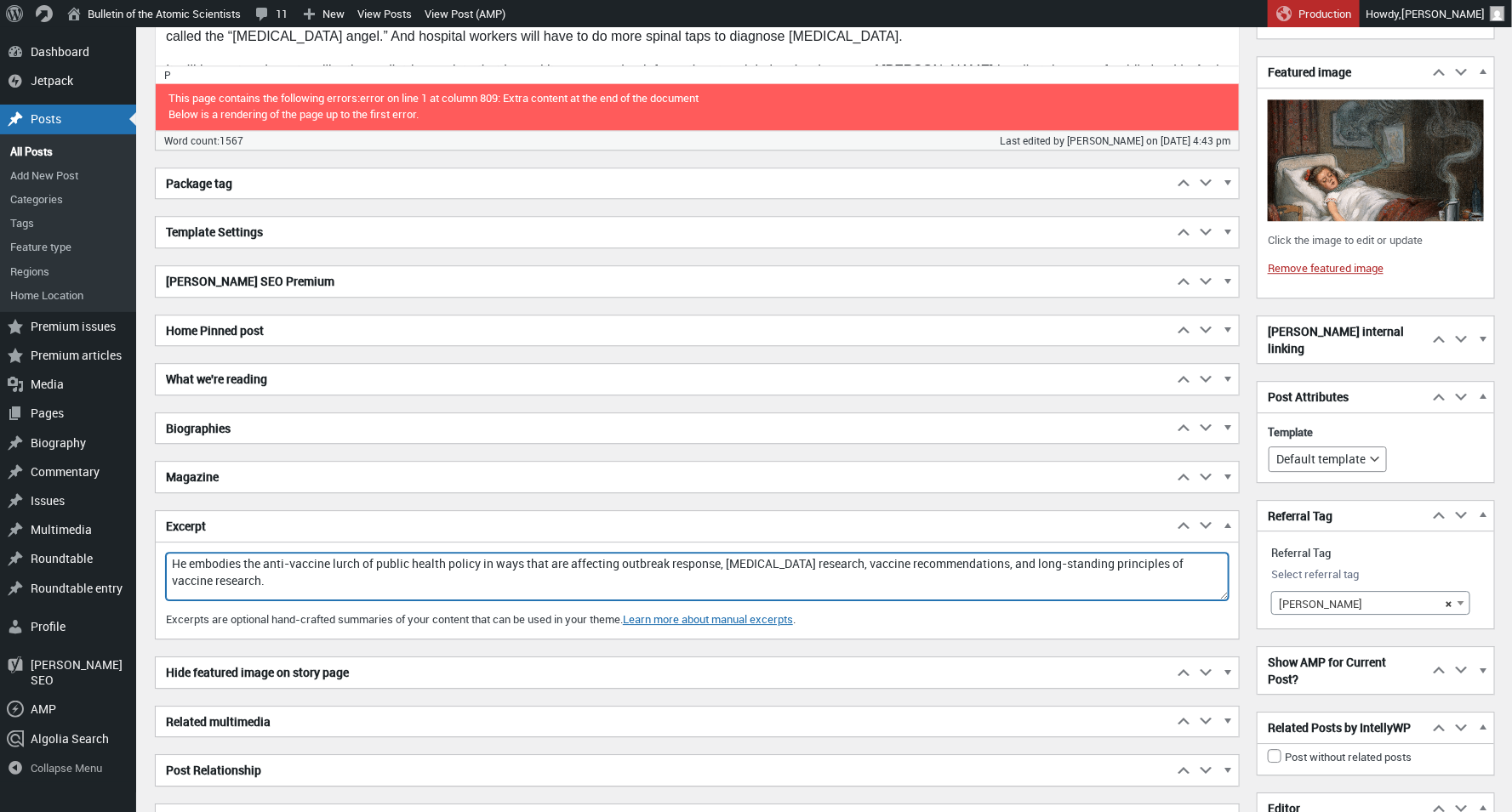
drag, startPoint x: 188, startPoint y: 552, endPoint x: 149, endPoint y: 548, distance: 39.2
click at [286, 552] on textarea "RFK Jr. embodies the anti-vaccine lurch of public health policy in ways that ar…" at bounding box center [697, 576] width 1062 height 48
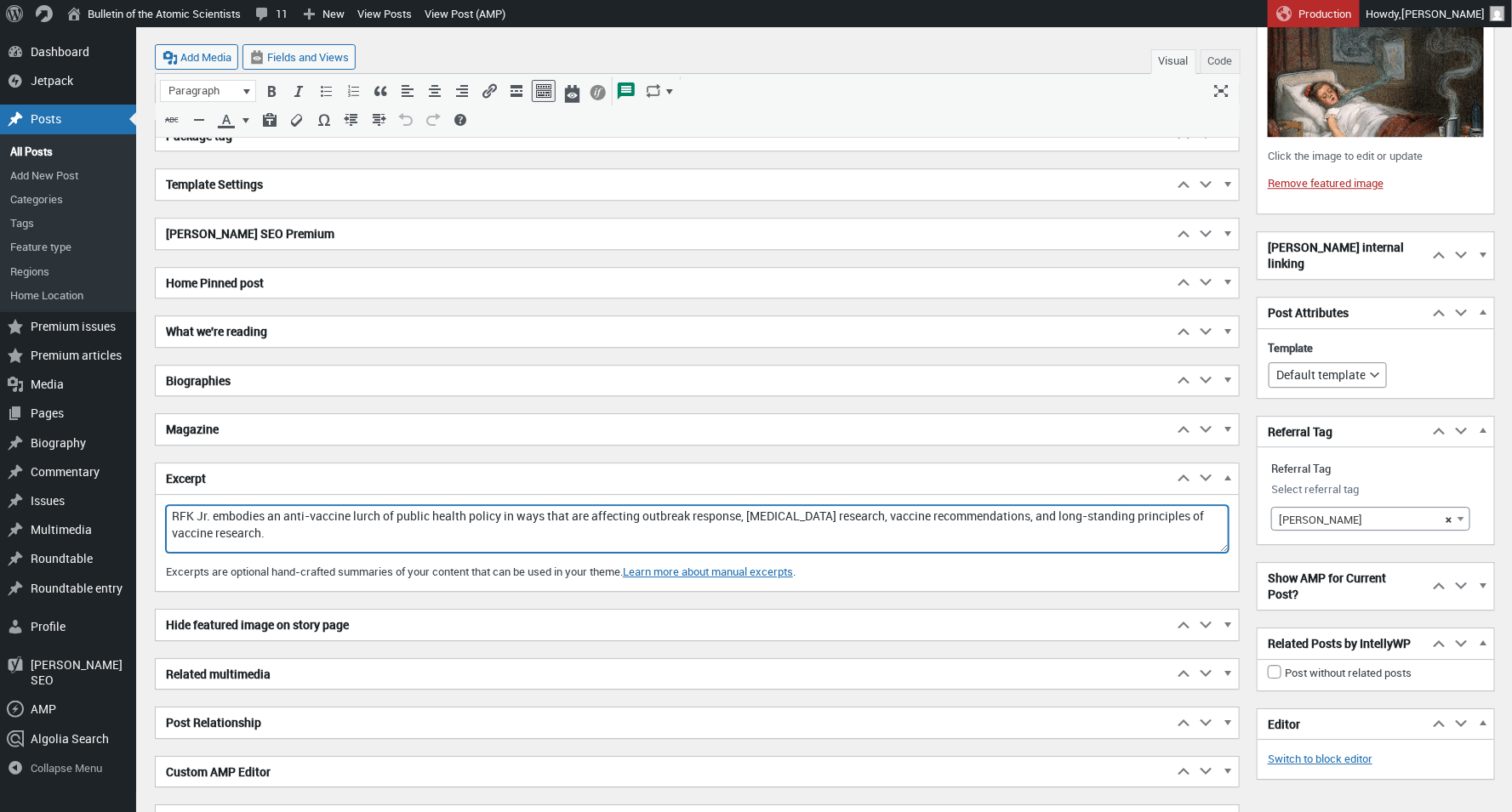
scroll to position [2260, 0]
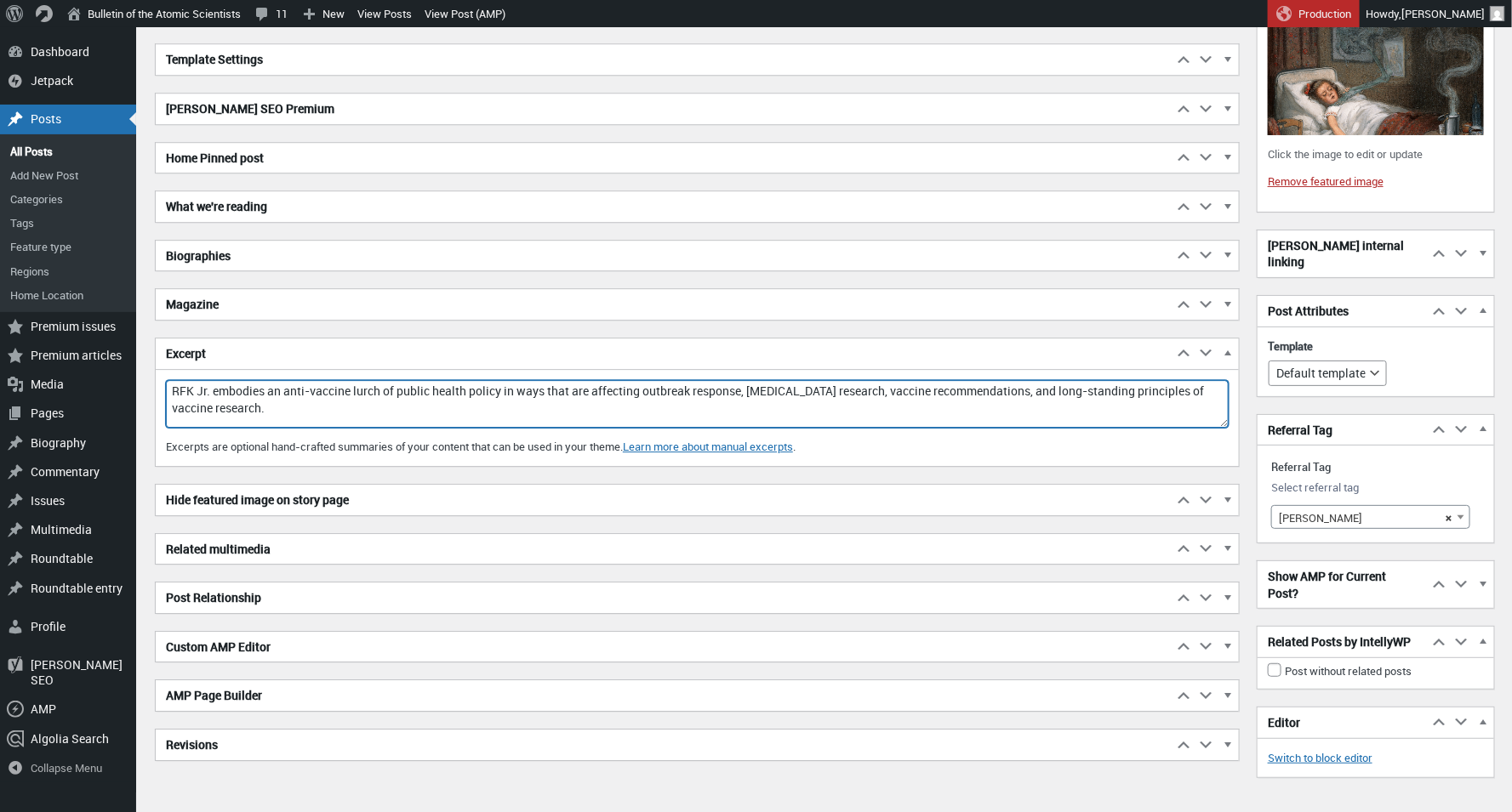
click at [324, 394] on textarea "RFK Jr. embodies an anti-vaccine lurch of public health policy in ways that are…" at bounding box center [697, 404] width 1062 height 48
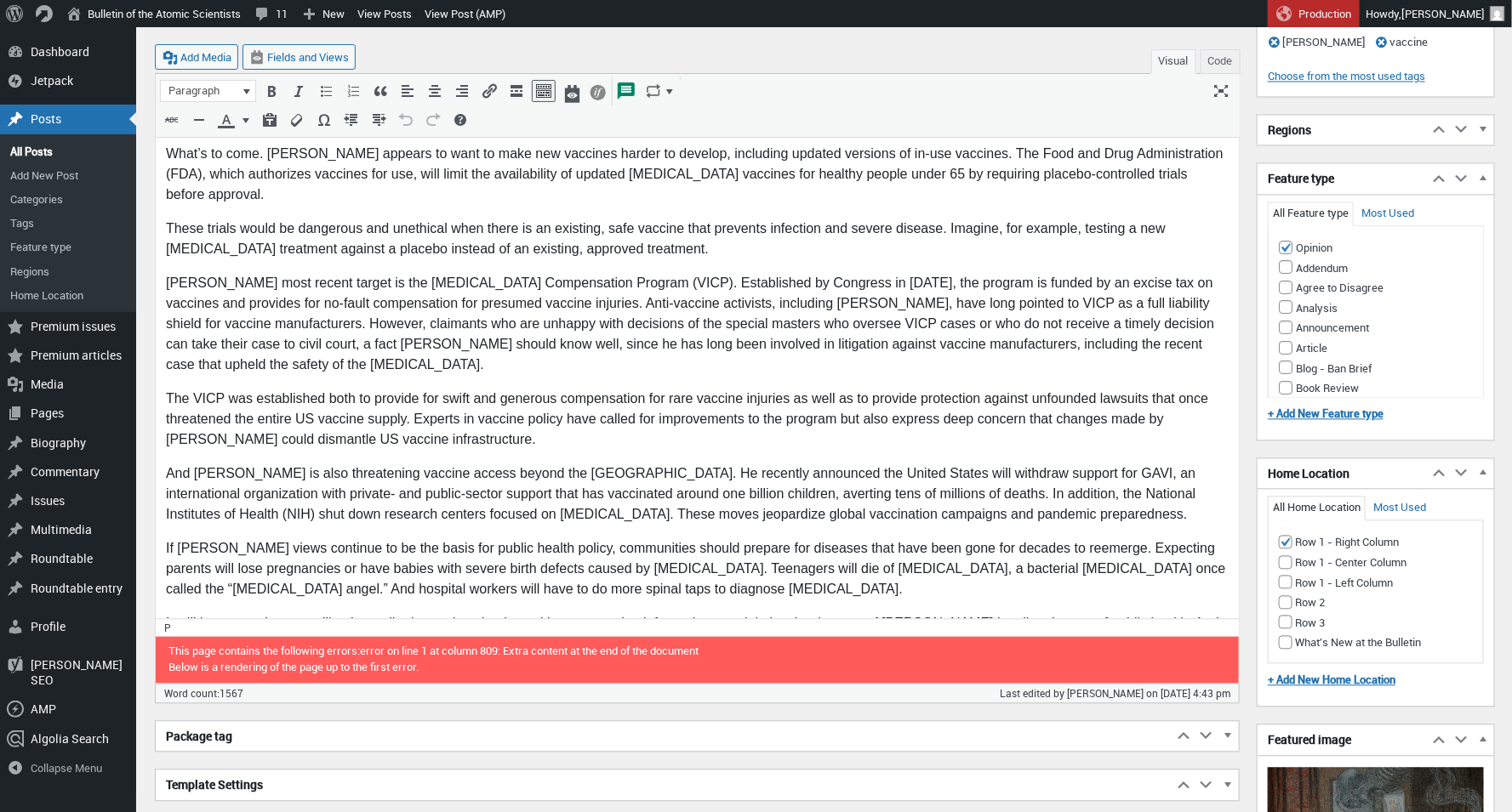
scroll to position [1557, 0]
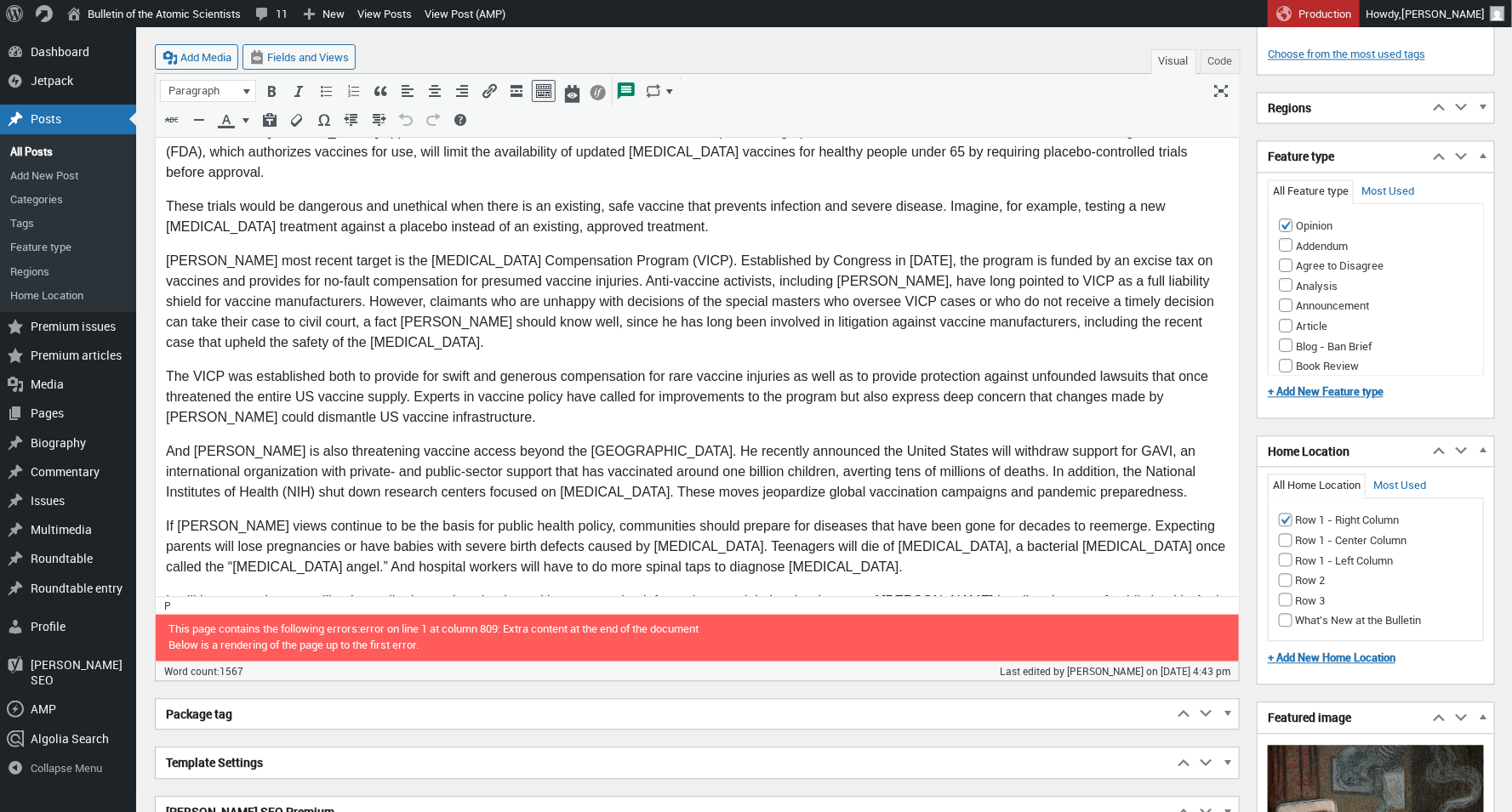
type textarea "RFK Jr. embodies an anti-vaccine lurch of public health policy in ways that are…"
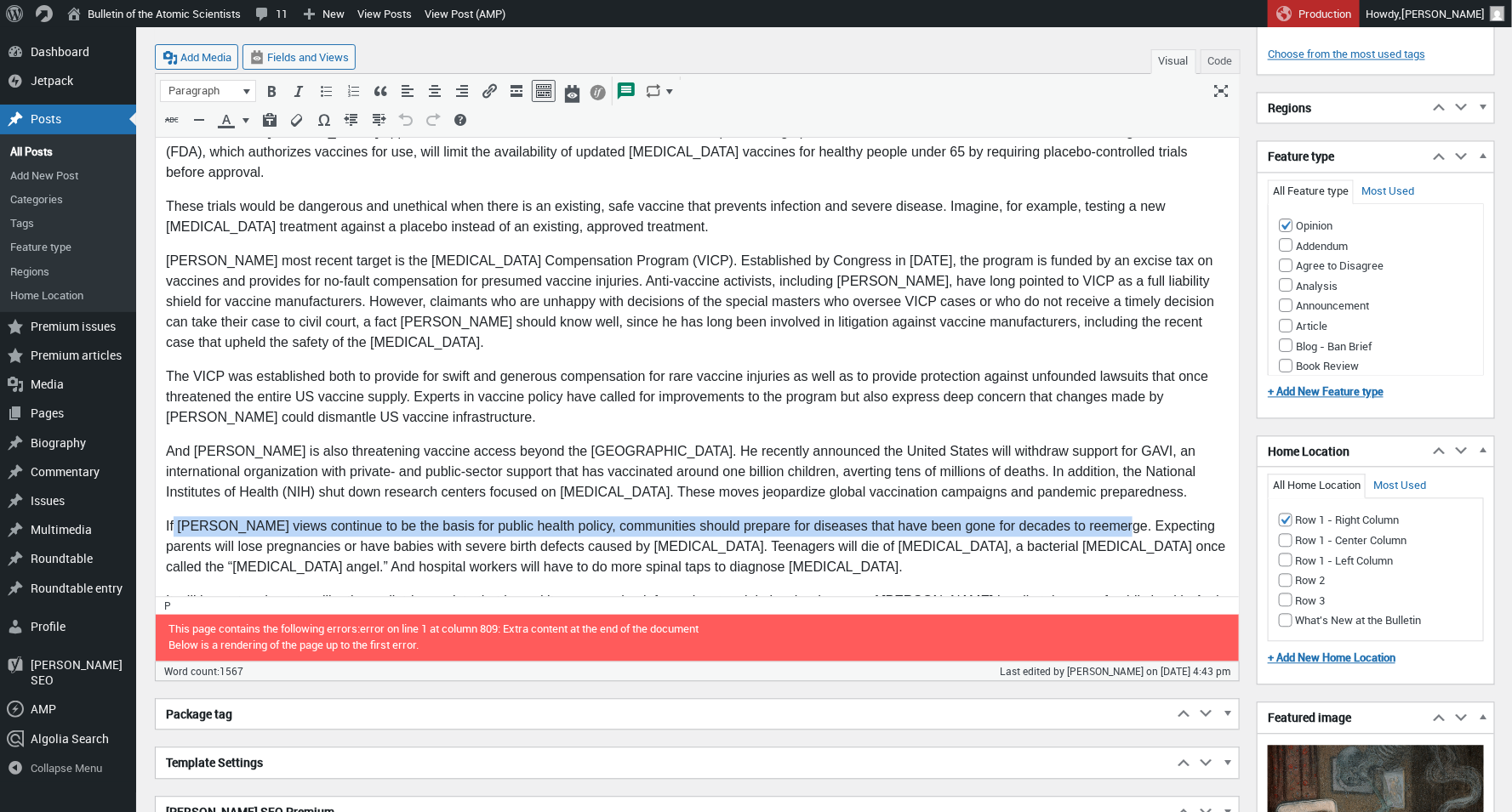
drag, startPoint x: 173, startPoint y: 464, endPoint x: 1106, endPoint y: 467, distance: 933.0
click at [1106, 516] on p "If [PERSON_NAME] views continue to be the basis for public health policy, commu…" at bounding box center [696, 547] width 1062 height 61
click at [1079, 516] on p "If [PERSON_NAME] views continue to be the basis for public health policy, commu…" at bounding box center [696, 547] width 1062 height 61
drag, startPoint x: 1102, startPoint y: 465, endPoint x: 177, endPoint y: 451, distance: 925.1
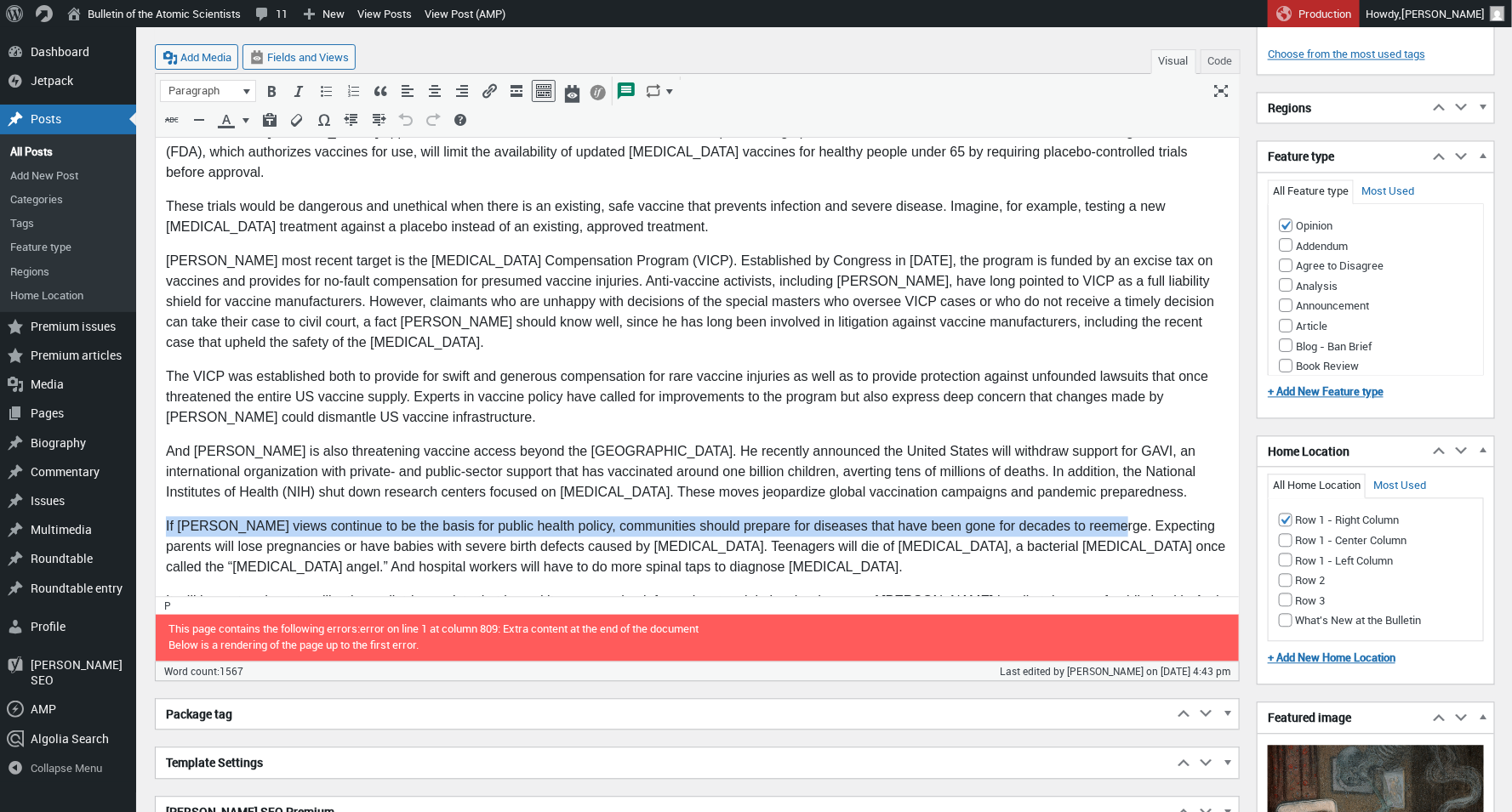
copy p "If [PERSON_NAME] views continue to be the basis for public health policy, commu…"
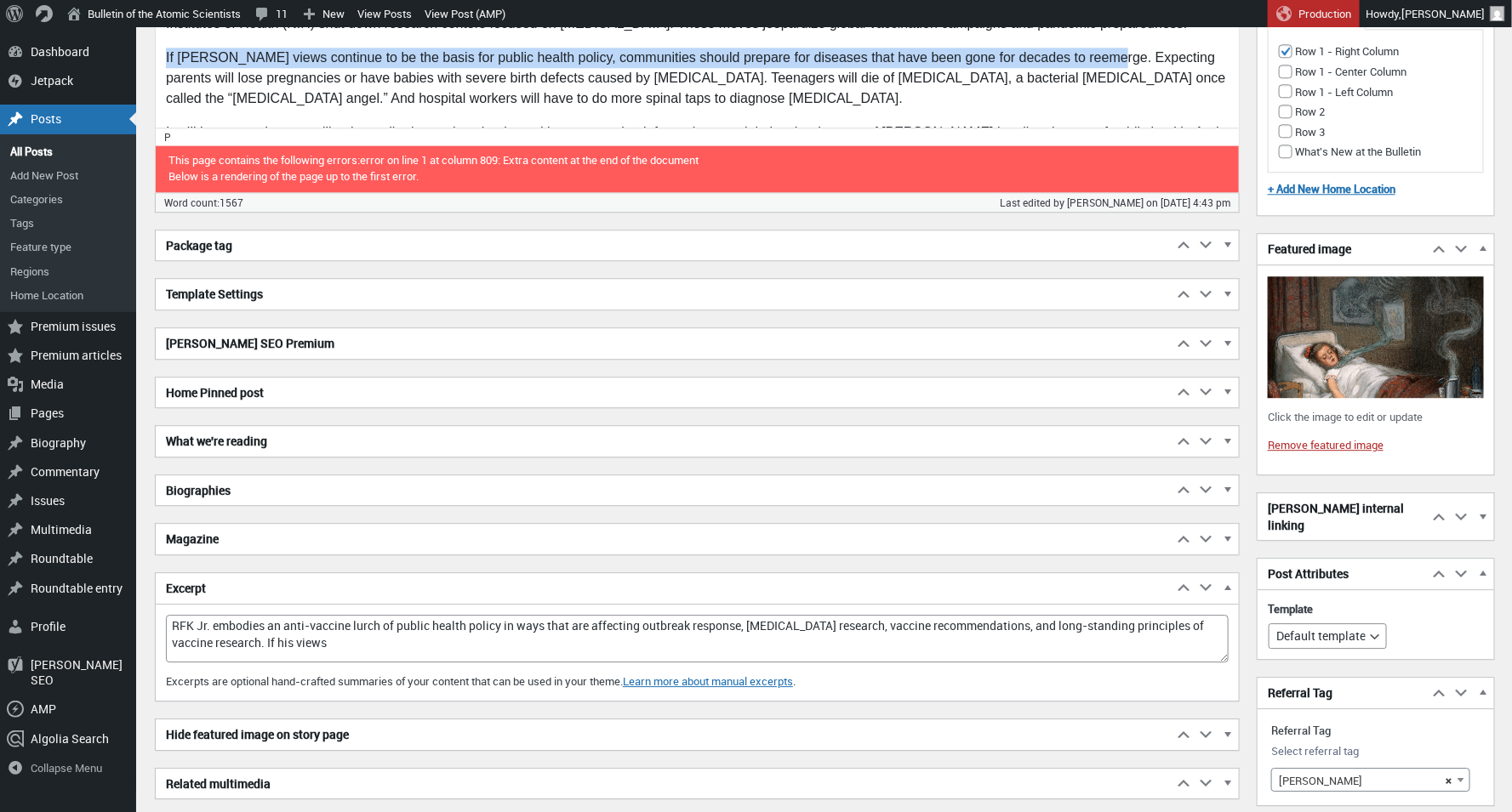
scroll to position [2044, 0]
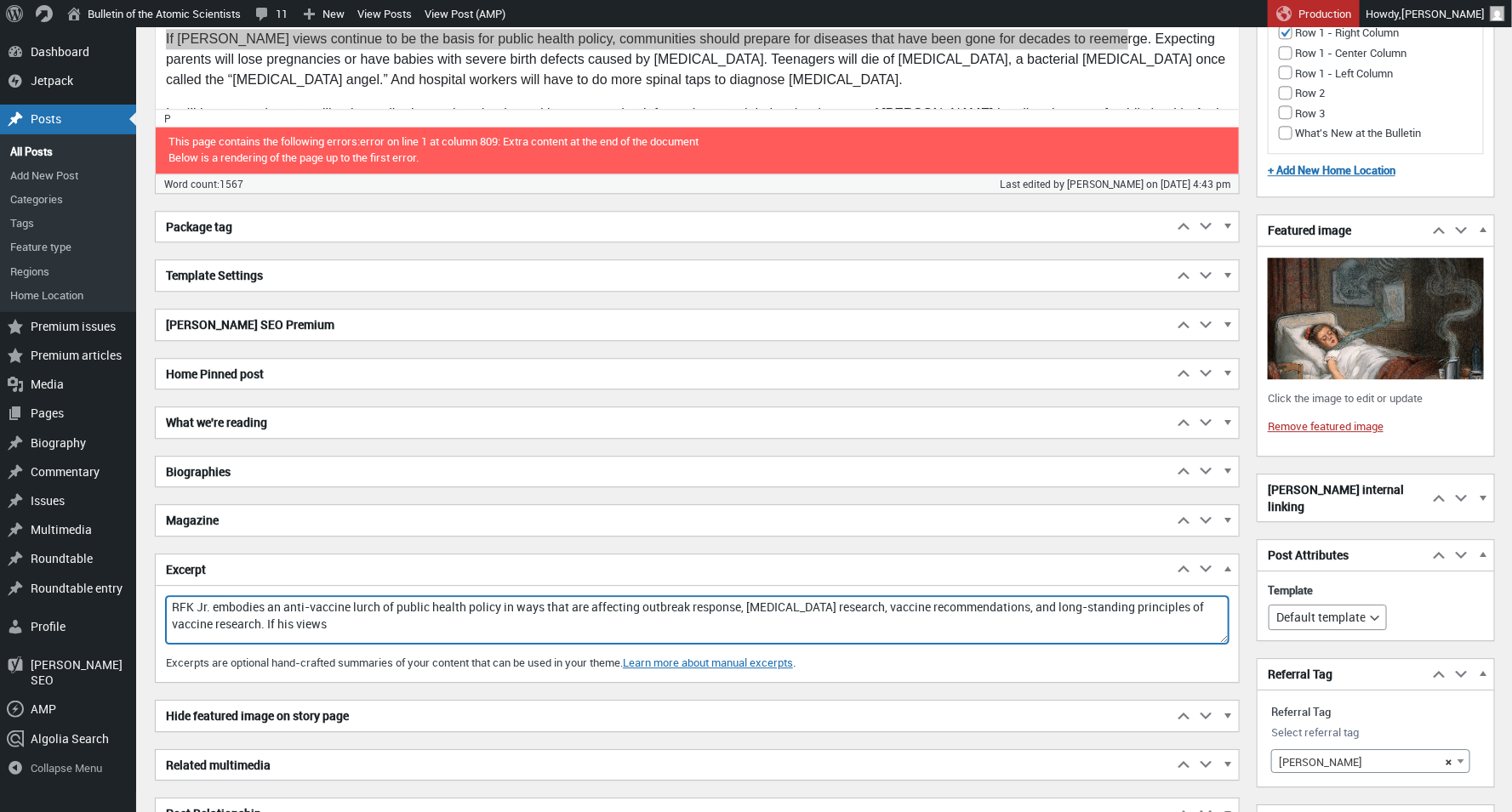
drag, startPoint x: 258, startPoint y: 606, endPoint x: 160, endPoint y: 593, distance: 98.9
click at [160, 596] on div "Excerpt RFK Jr. embodies an anti-vaccine lurch of public health policy in ways …" at bounding box center [697, 639] width 1082 height 87
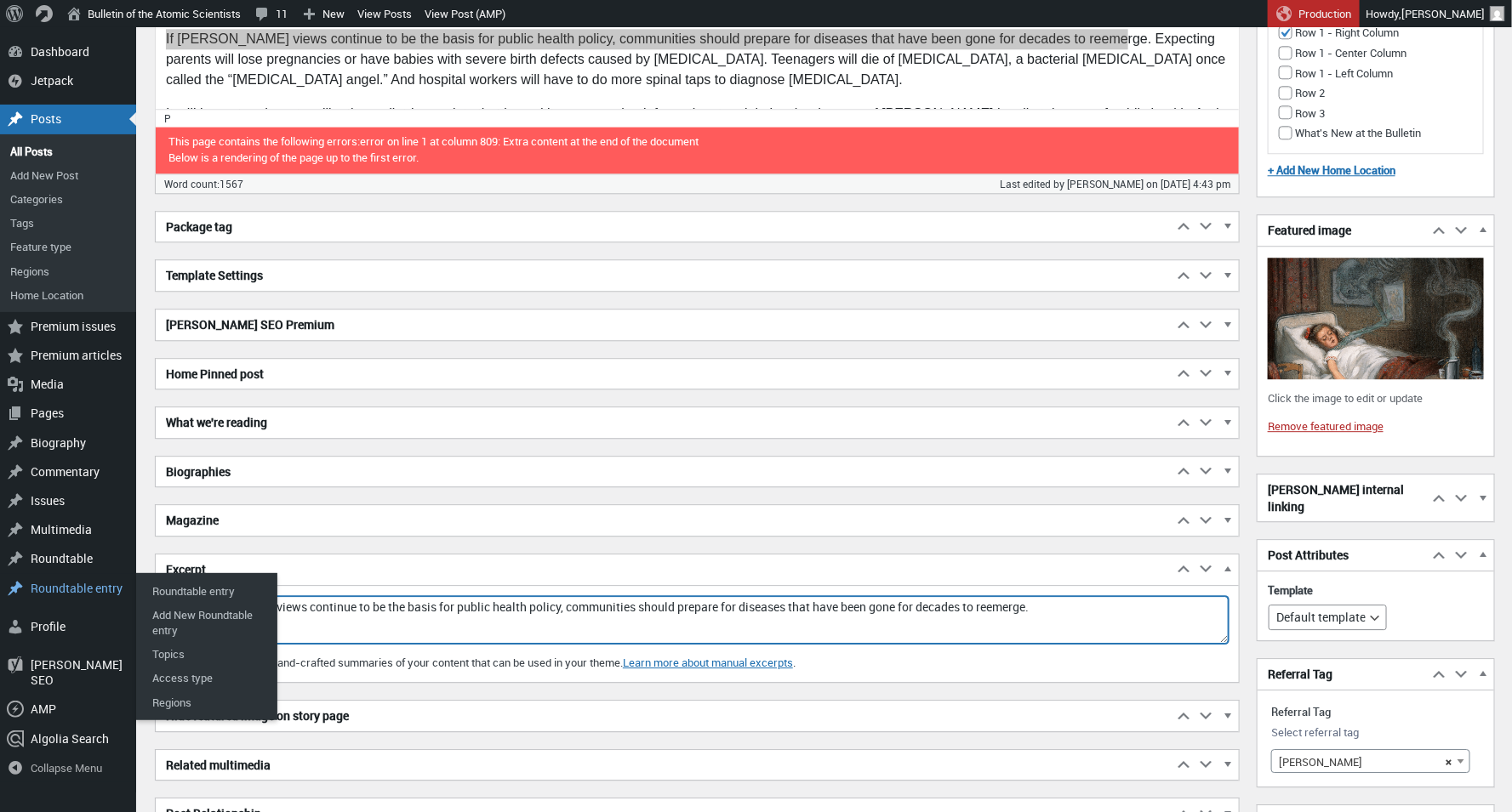
click at [413, 619] on textarea "If [PERSON_NAME] views continue to be the basis for public health policy, commu…" at bounding box center [697, 620] width 1062 height 48
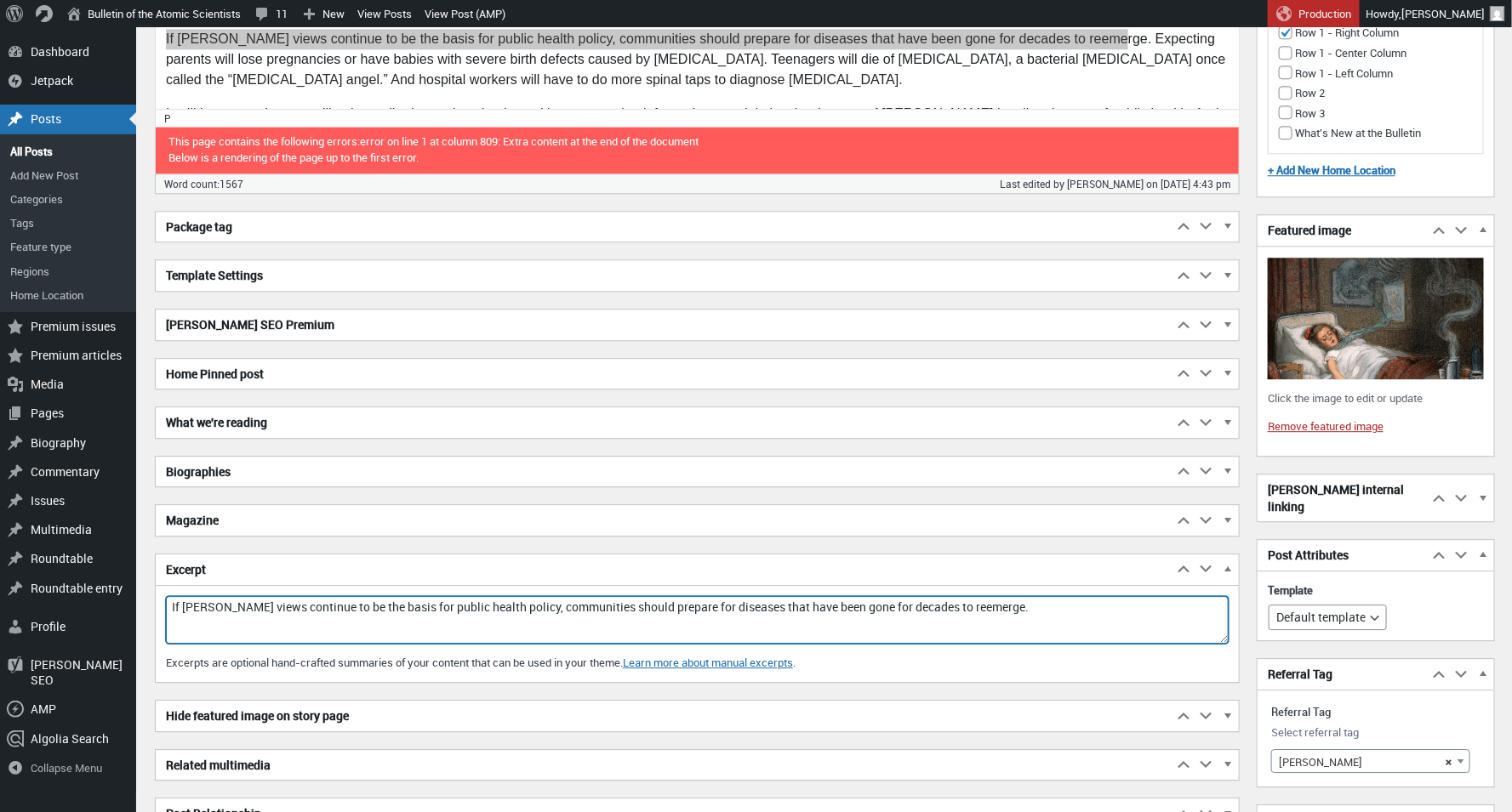
drag, startPoint x: 237, startPoint y: 594, endPoint x: 192, endPoint y: 617, distance: 50.5
click at [183, 597] on textarea "If [PERSON_NAME] views continue to be the basis for public health policy, commu…" at bounding box center [697, 620] width 1062 height 48
click at [184, 596] on textarea "If [PERSON_NAME] views continue to be the basis for public health policy, commu…" at bounding box center [697, 620] width 1062 height 48
click at [399, 596] on textarea "If Secretary of Health [PERSON_NAME] views continue to be the basis for public …" at bounding box center [697, 620] width 1062 height 48
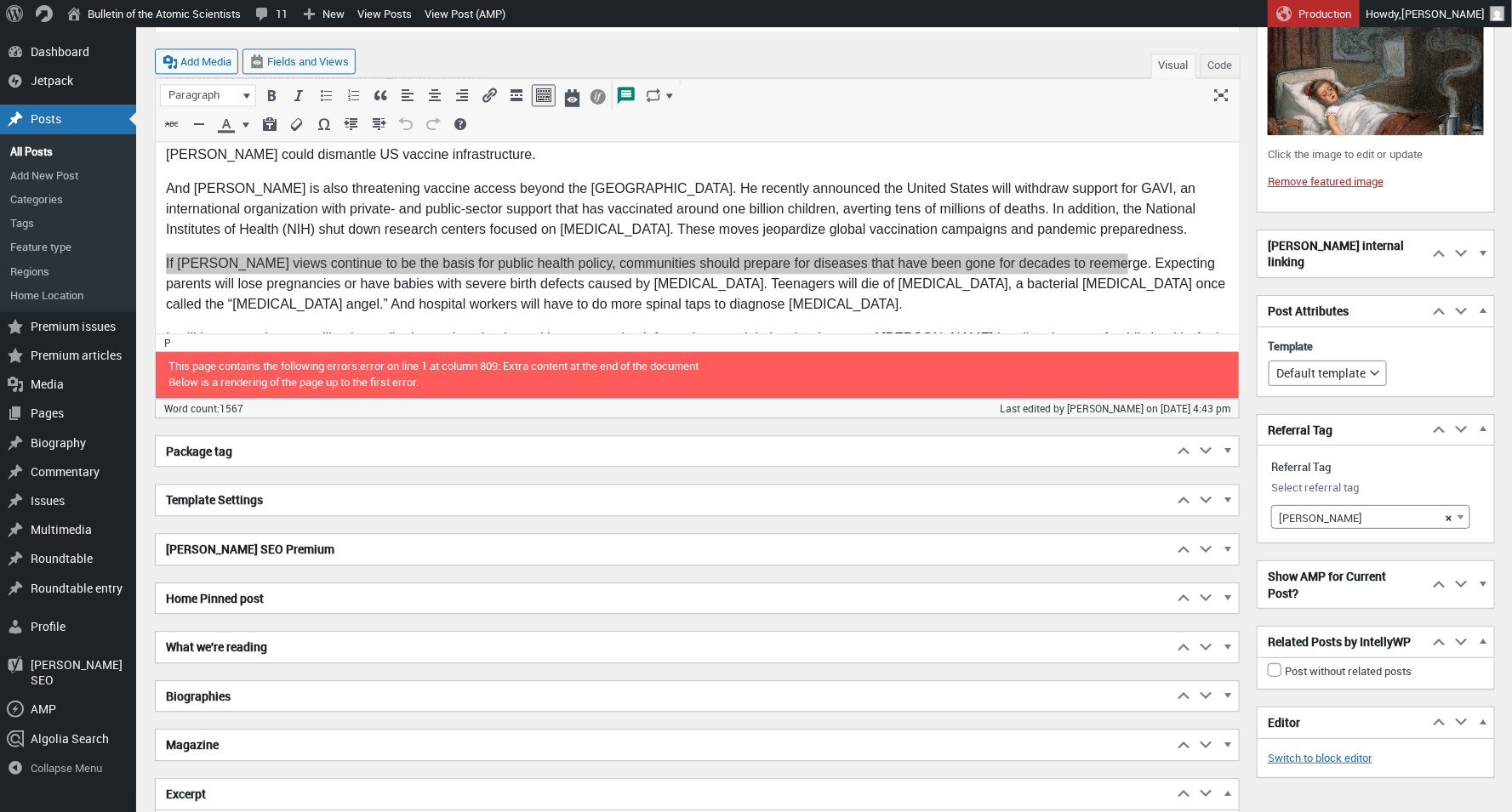
scroll to position [2229, 0]
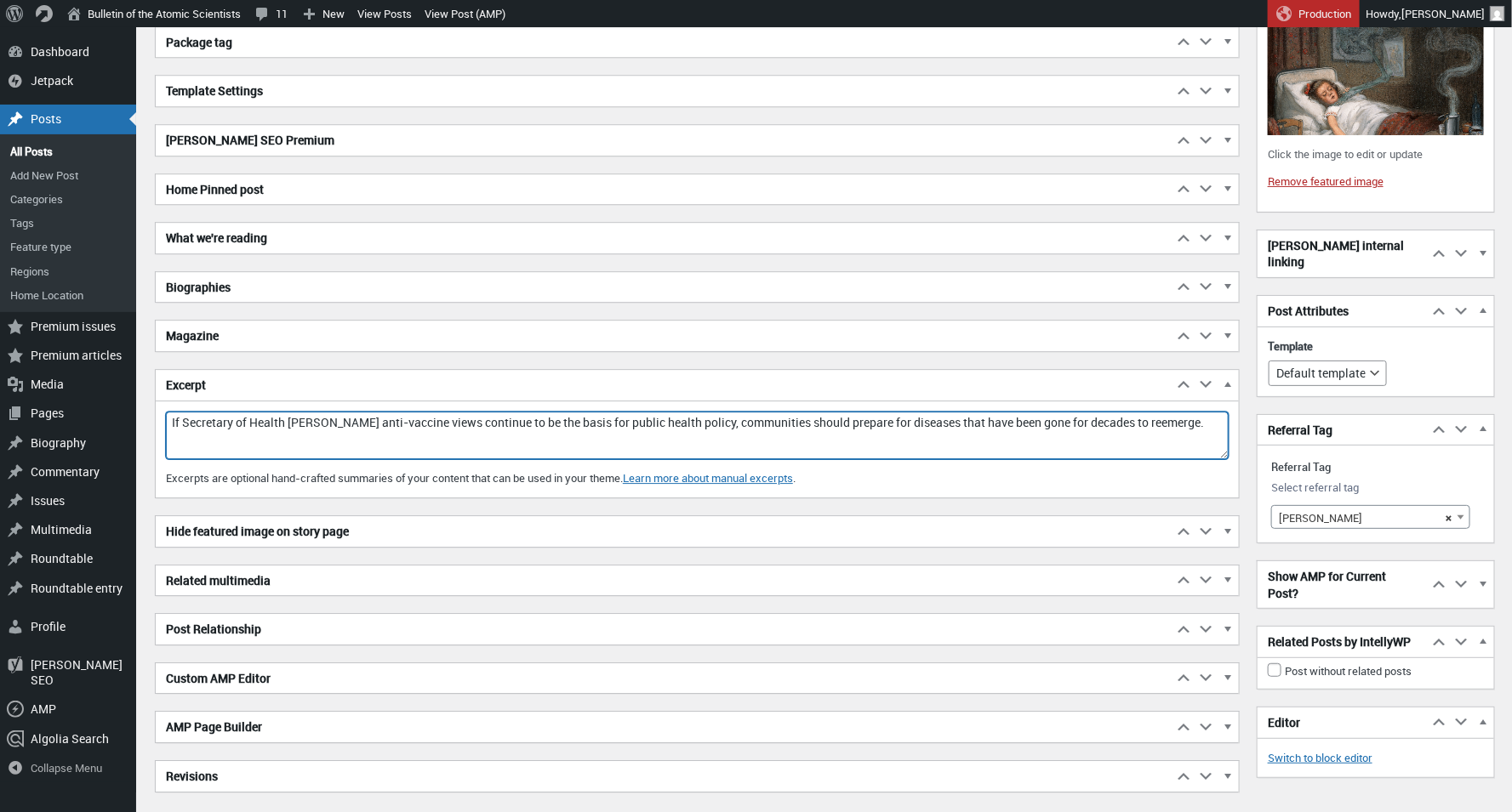
drag, startPoint x: 400, startPoint y: 412, endPoint x: 429, endPoint y: 445, distance: 43.9
click at [400, 413] on textarea "If Secretary of Health [PERSON_NAME] anti-vaccine views continue to be the basi…" at bounding box center [697, 435] width 1062 height 48
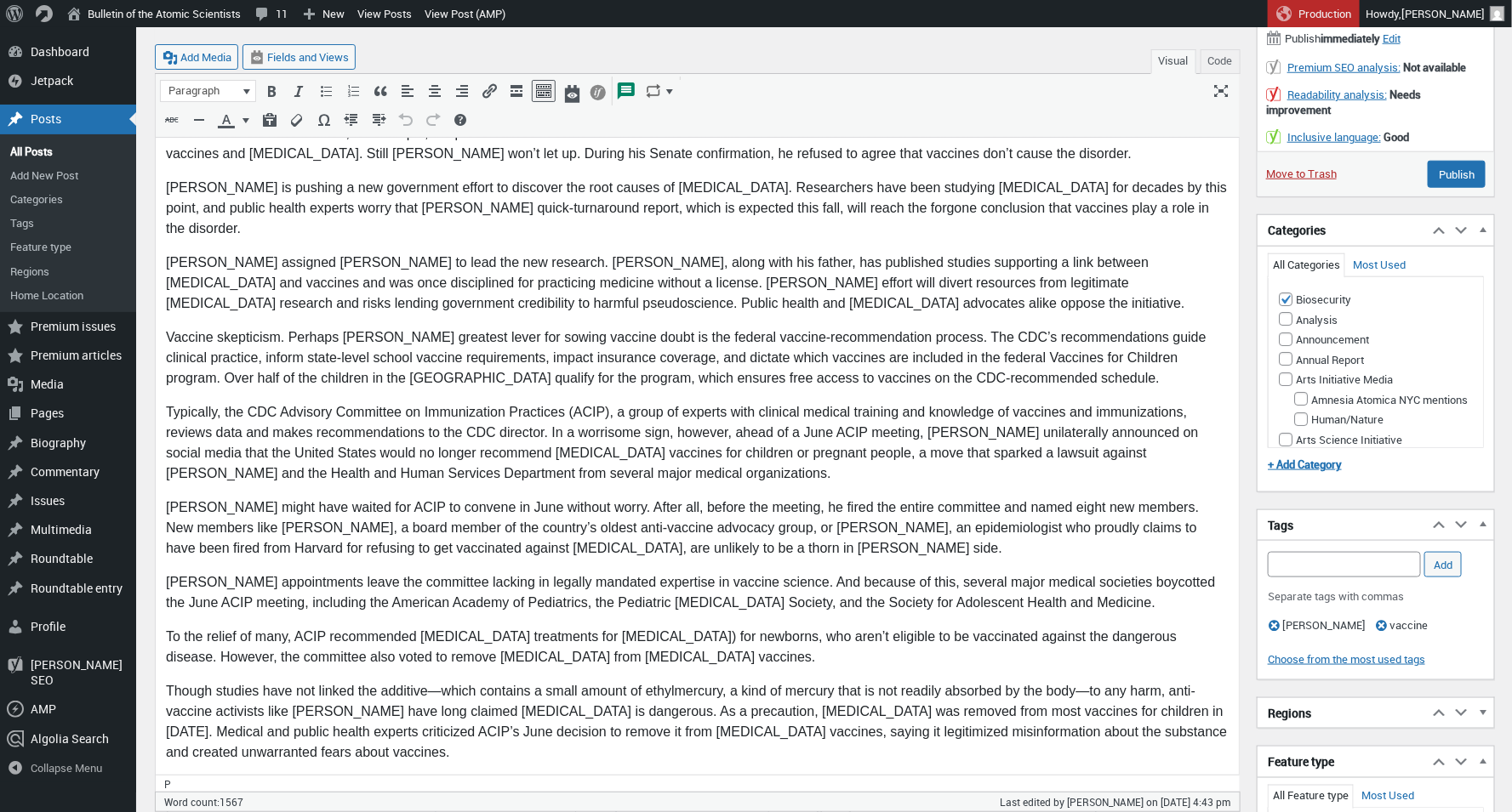
scroll to position [250, 0]
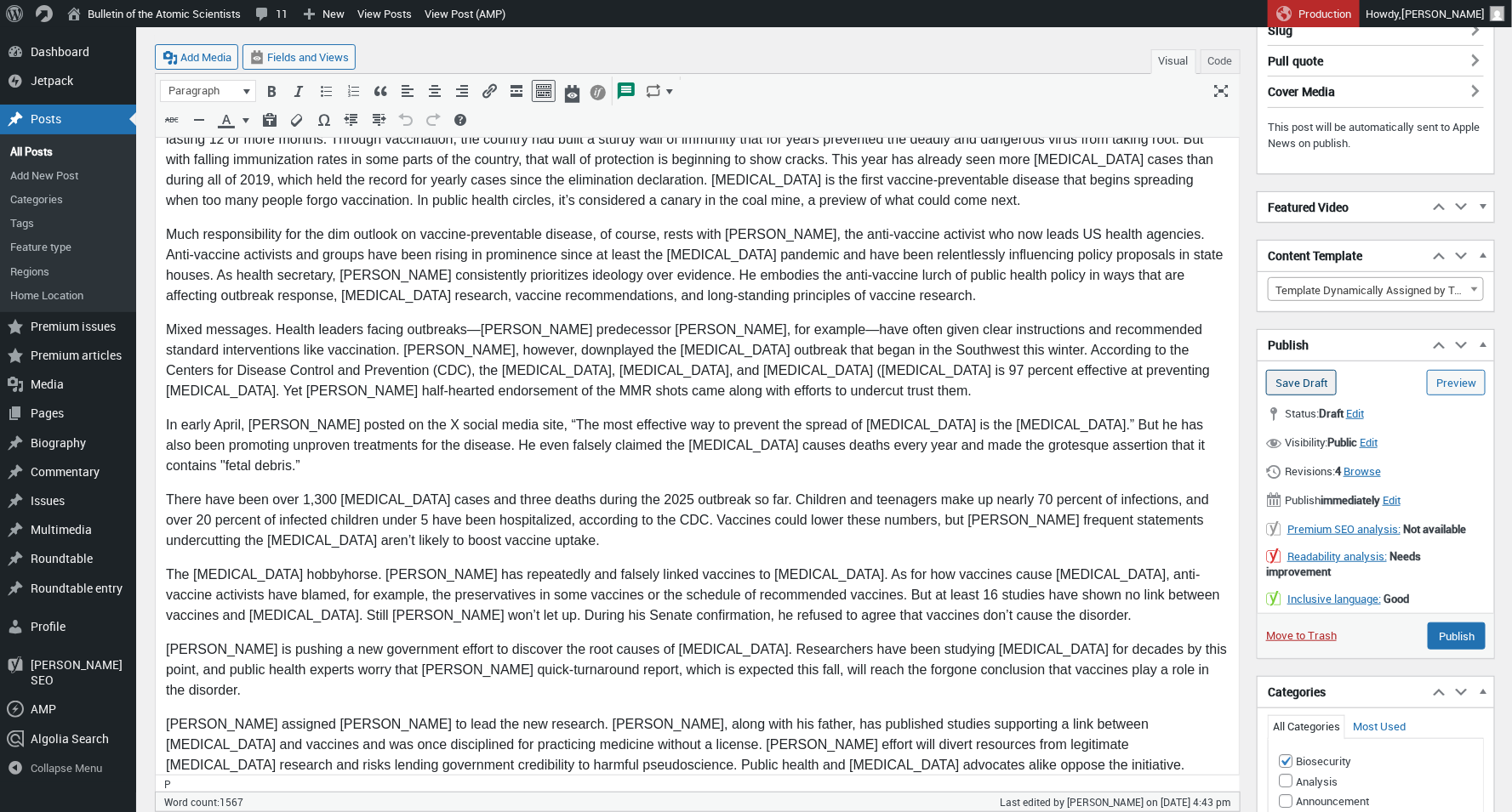
type textarea "If Secretary of Health [PERSON_NAME]'s anti-vaccine views continue to be the ba…"
click at [1331, 376] on input "Save Draft" at bounding box center [1301, 383] width 71 height 26
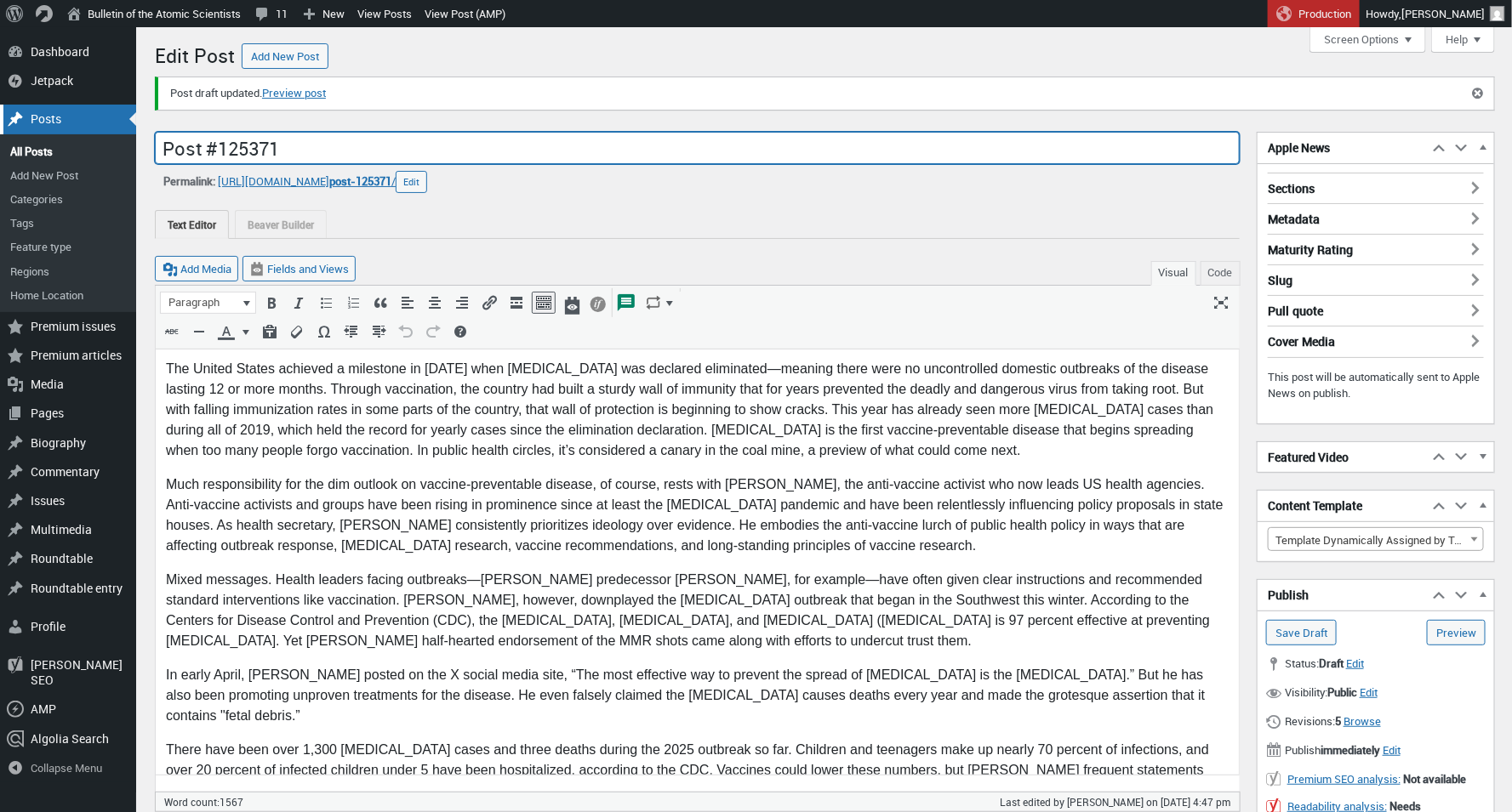
drag, startPoint x: 258, startPoint y: 144, endPoint x: 75, endPoint y: 125, distance: 184.0
paste input "The 'strangling angel' returns? RFK Jr.'s policies could foster a resurgence of…"
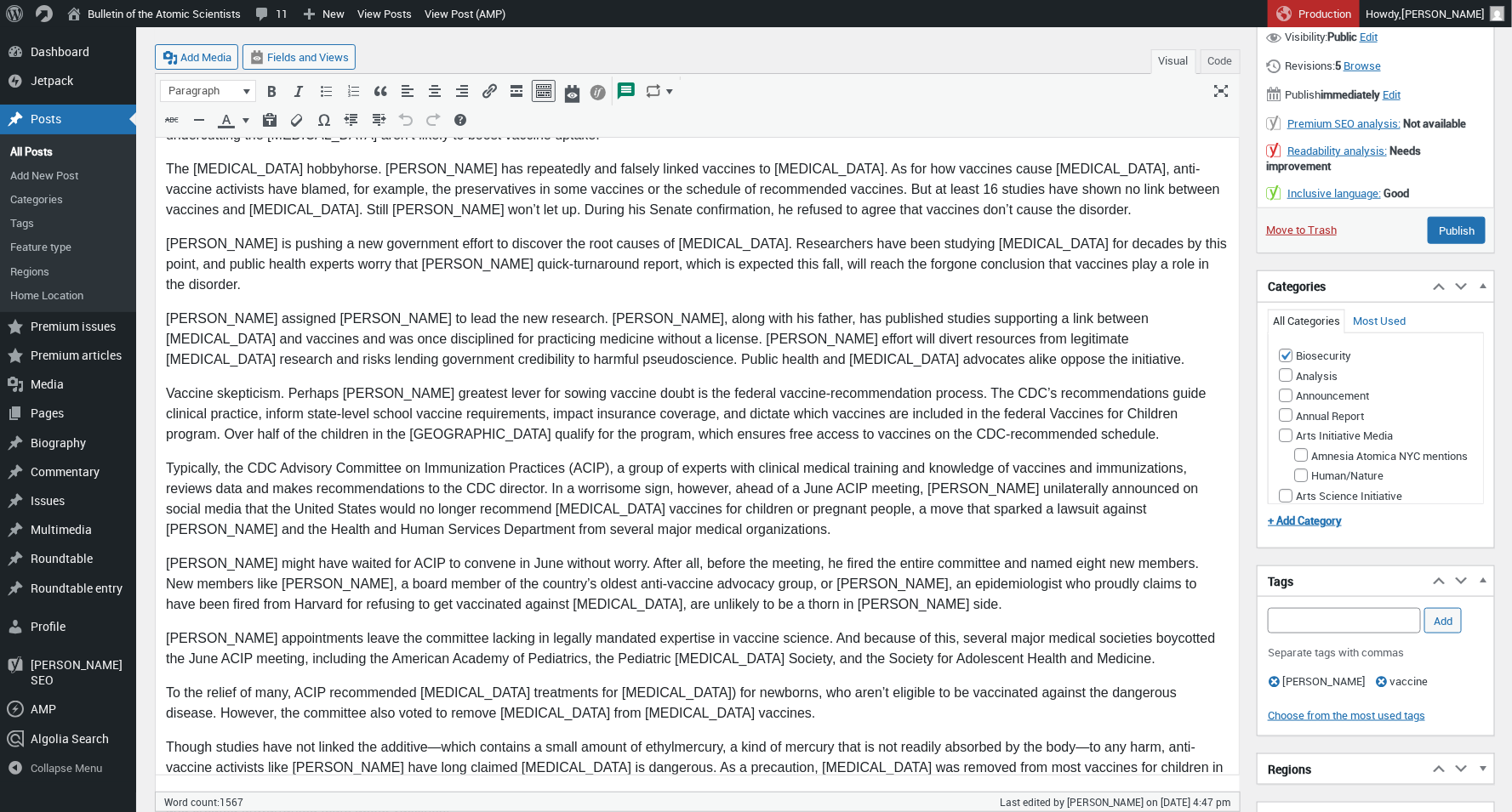
scroll to position [1388, 0]
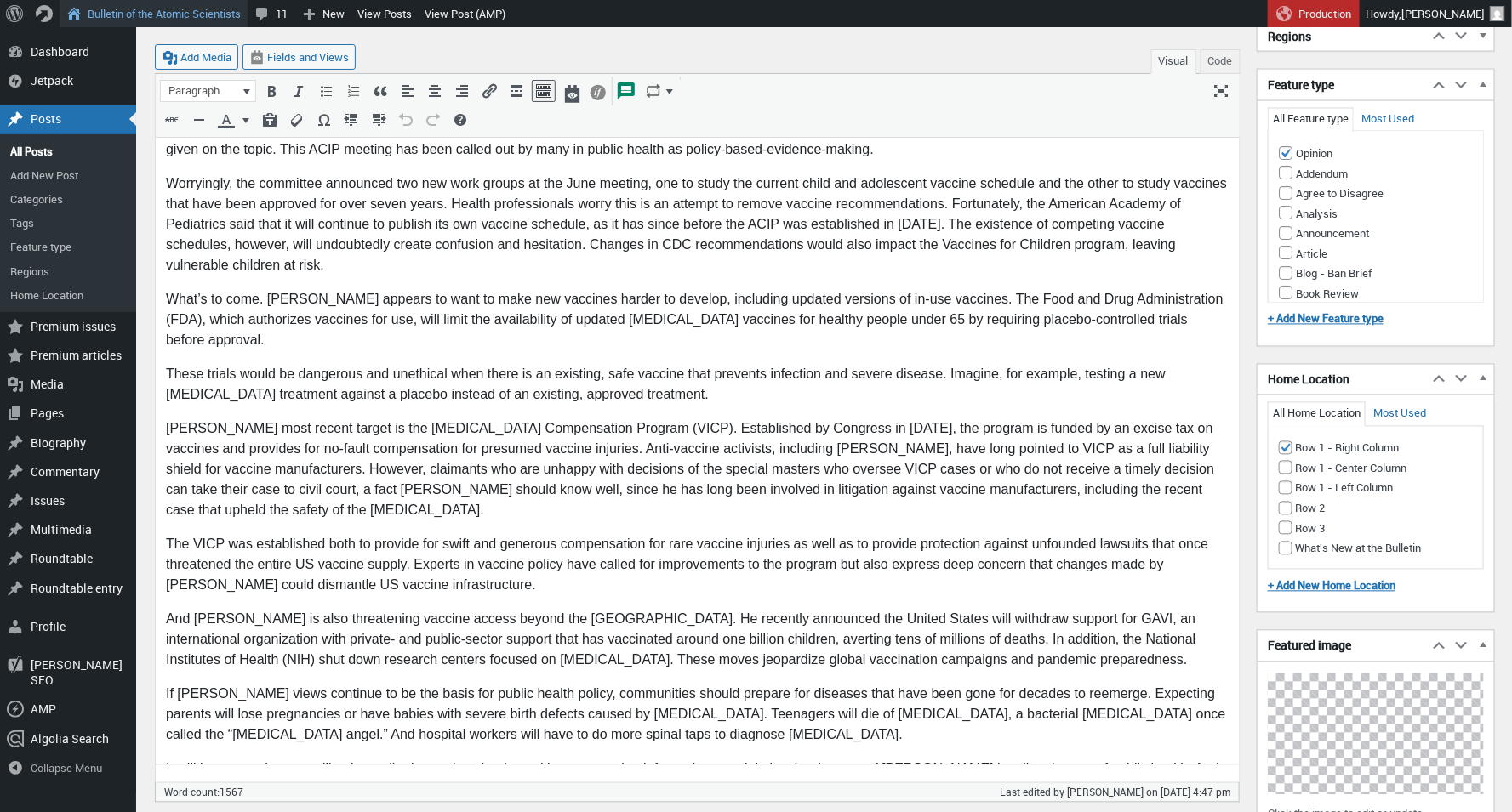
type input "The 'strangling angel' returns? RFK Jr.'s policies could foster a resurgence of…"
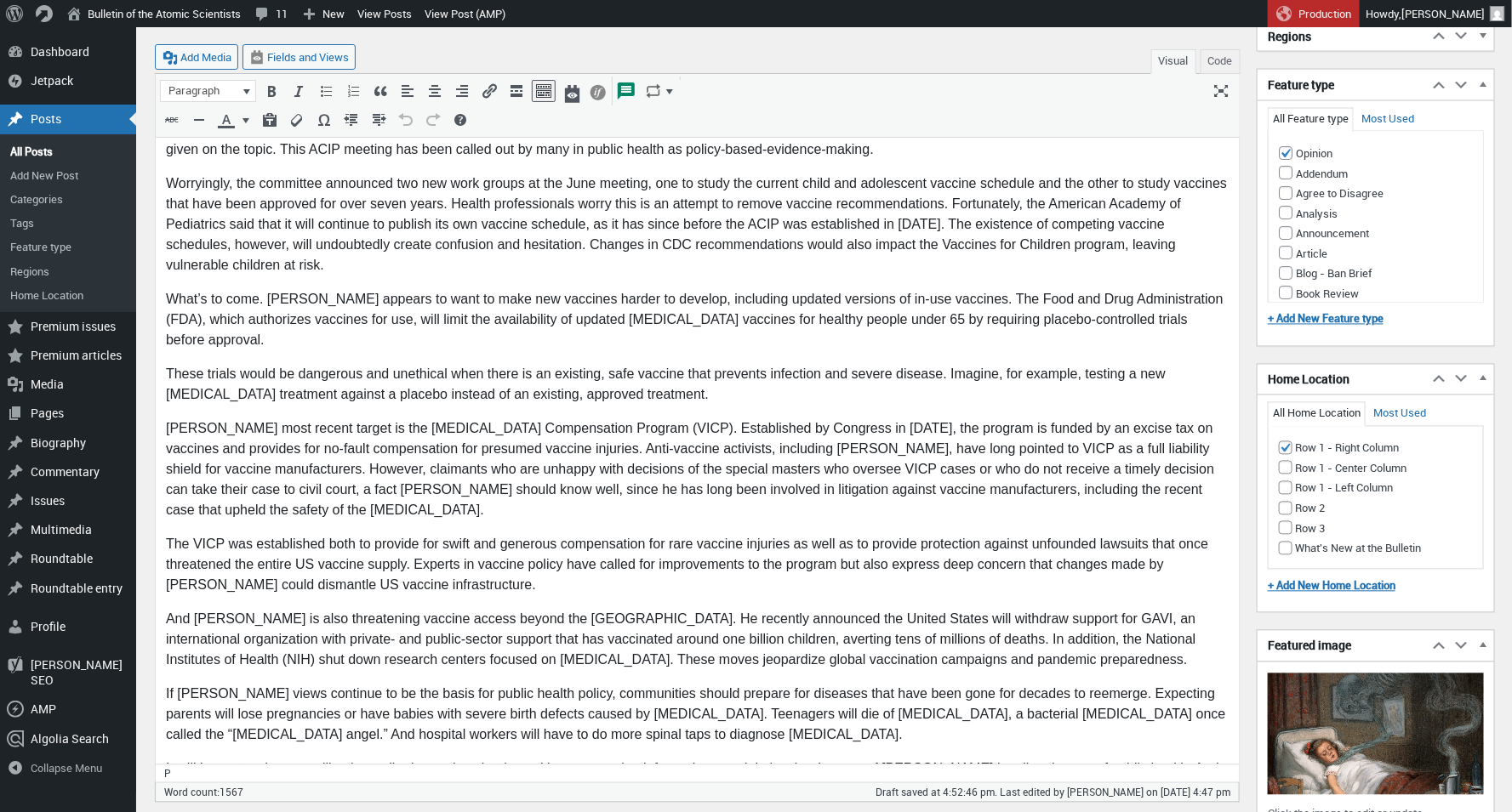
click at [946, 684] on p "If [PERSON_NAME] views continue to be the basis for public health policy, commu…" at bounding box center [696, 715] width 1062 height 61
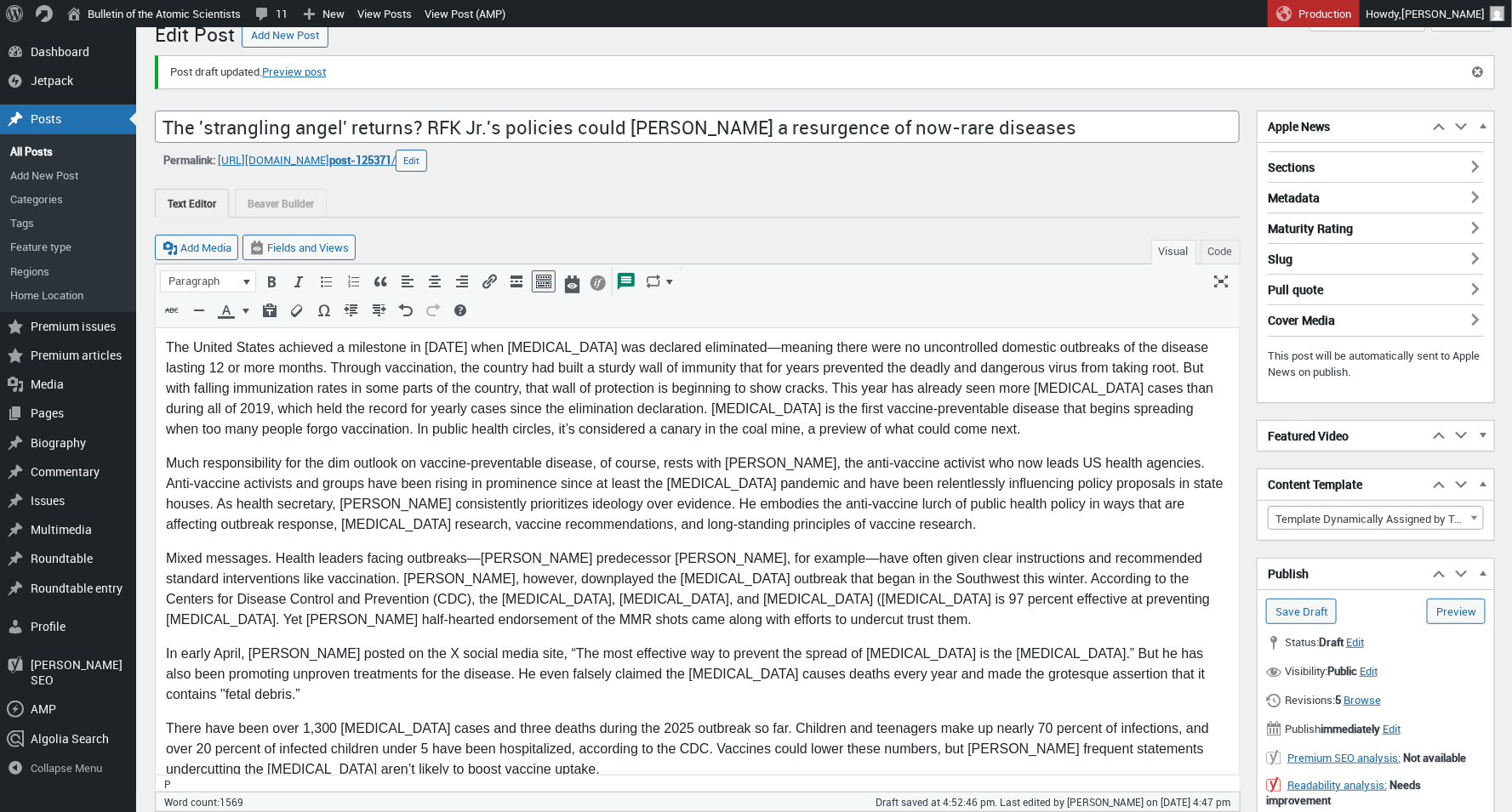
scroll to position [0, 0]
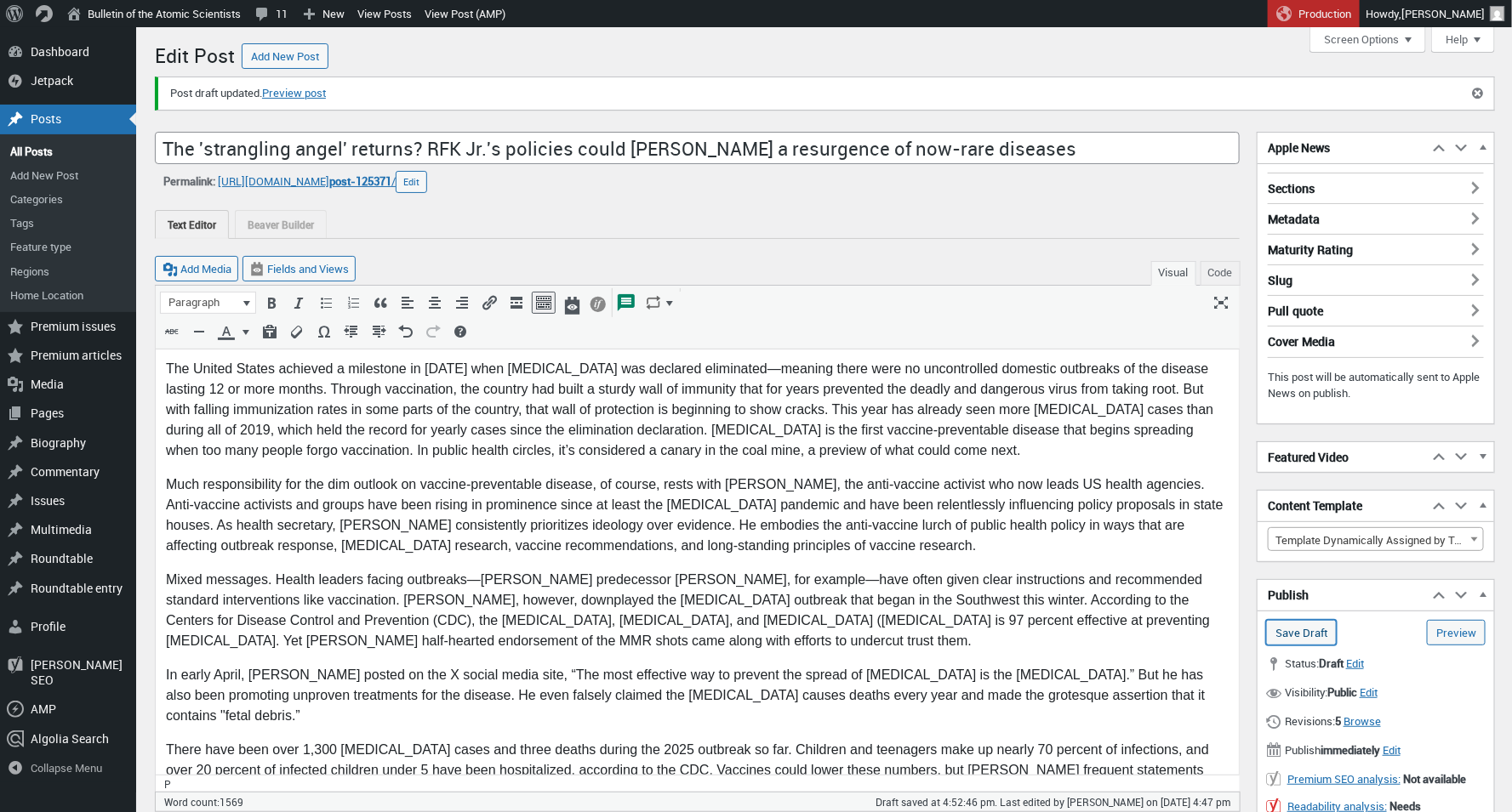
click at [1320, 633] on input "Save Draft" at bounding box center [1301, 633] width 71 height 26
click at [1471, 628] on link "Preview (opens in a new tab)" at bounding box center [1455, 633] width 58 height 26
